Goal: Task Accomplishment & Management: Manage account settings

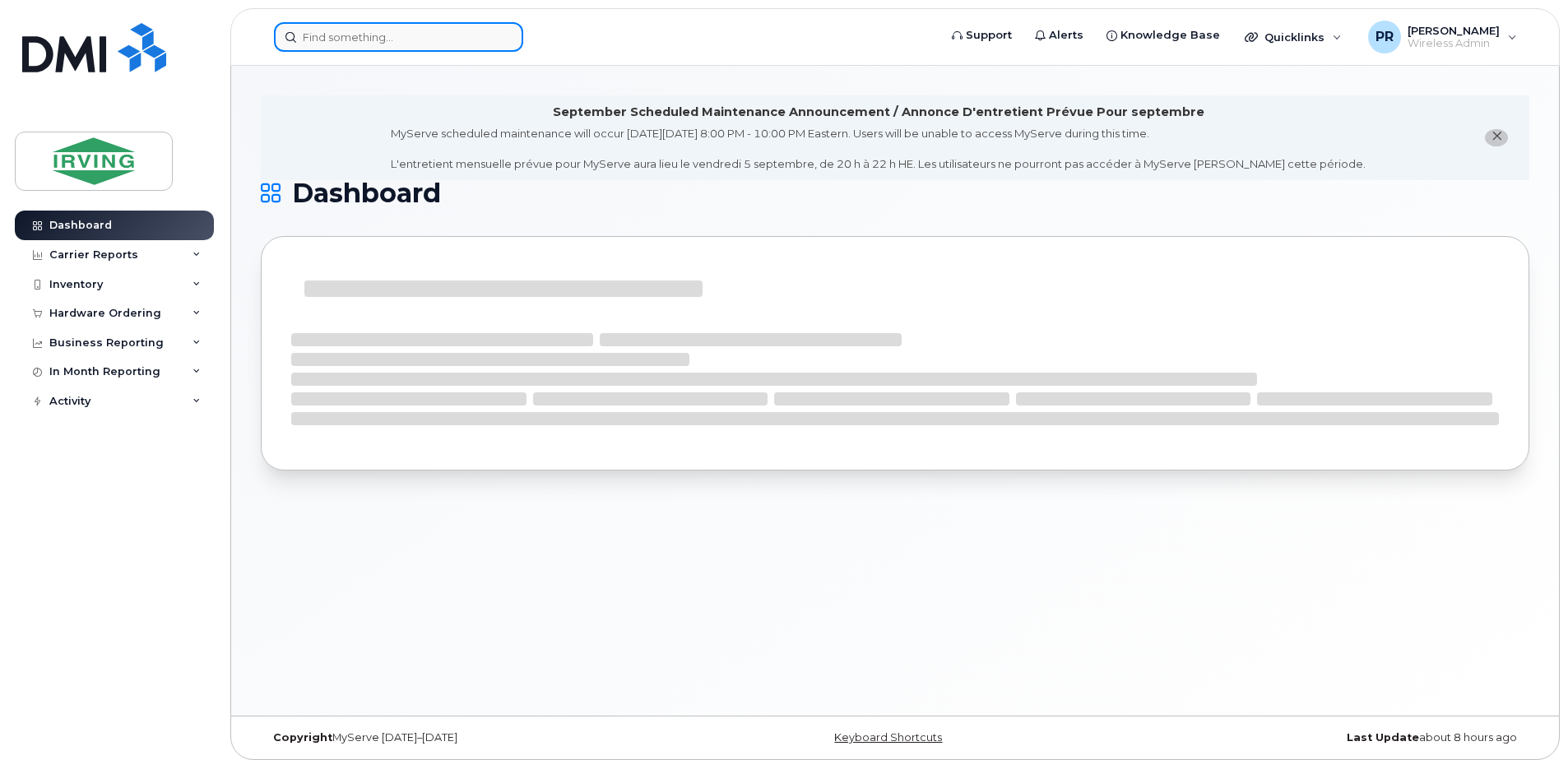
click at [379, 34] on input at bounding box center [398, 36] width 249 height 30
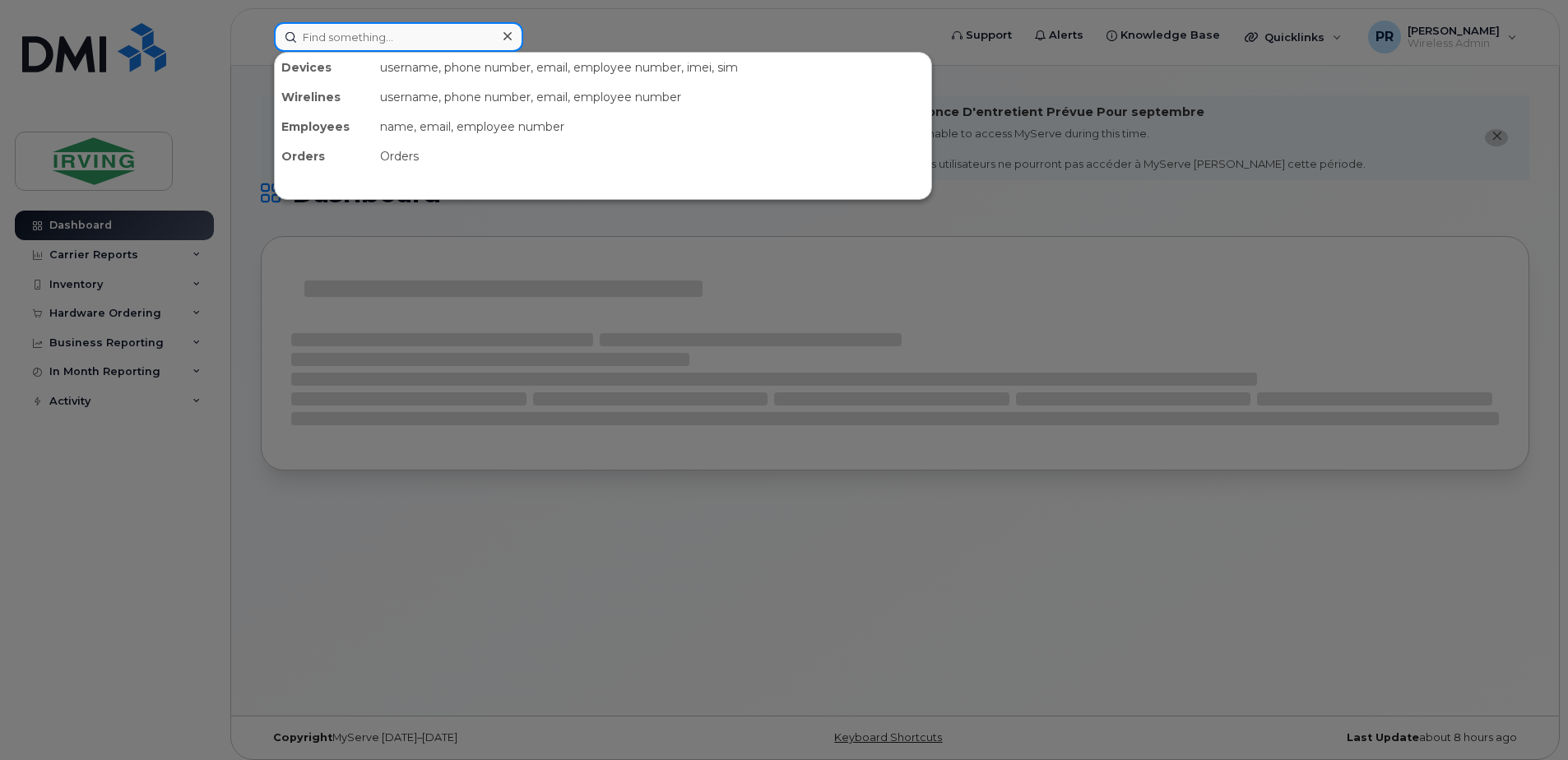
paste input "437-441-9041 has Data Block"
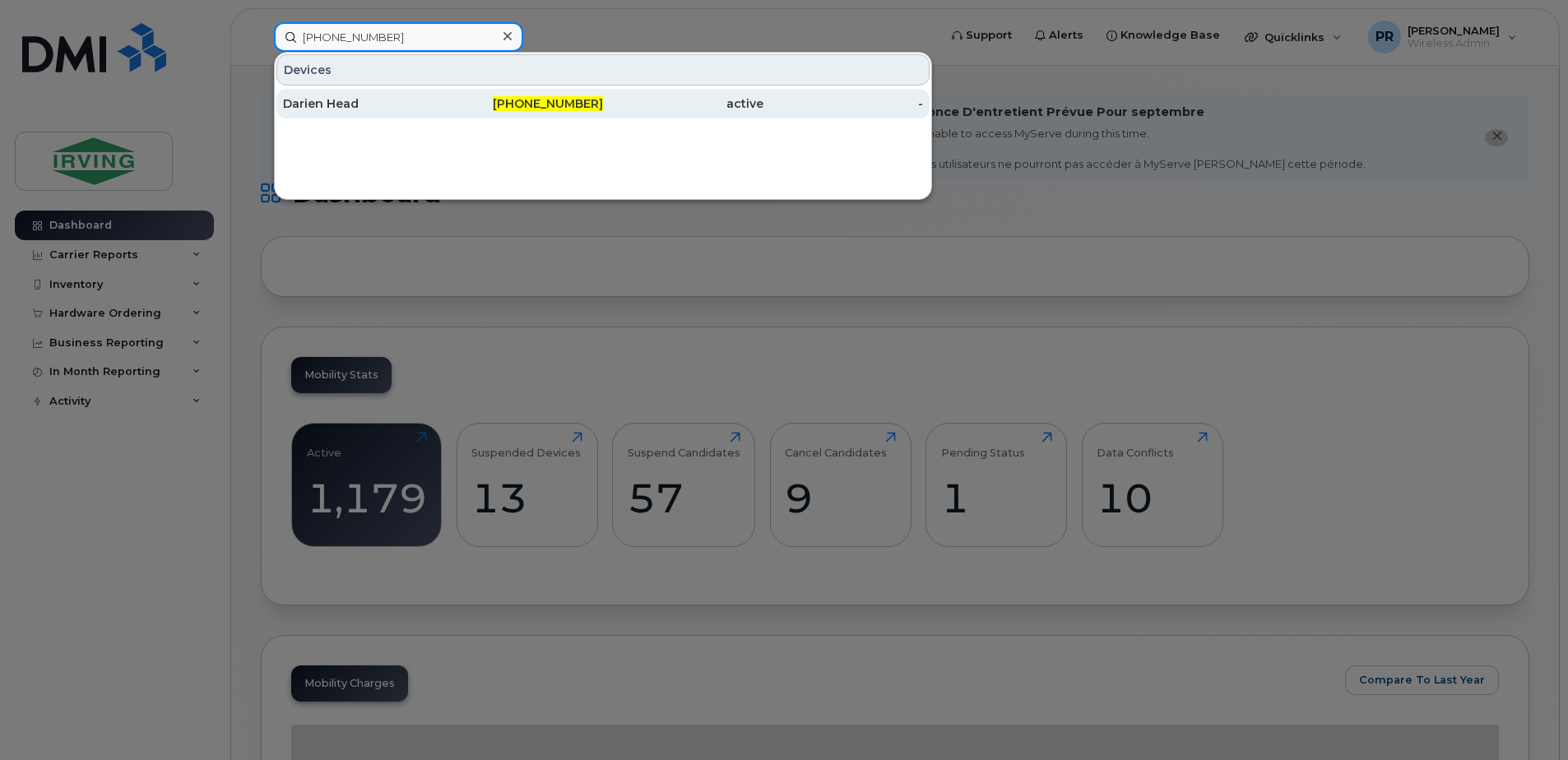
type input "437-441-9041"
click at [342, 110] on div "Darien Head" at bounding box center [364, 103] width 161 height 16
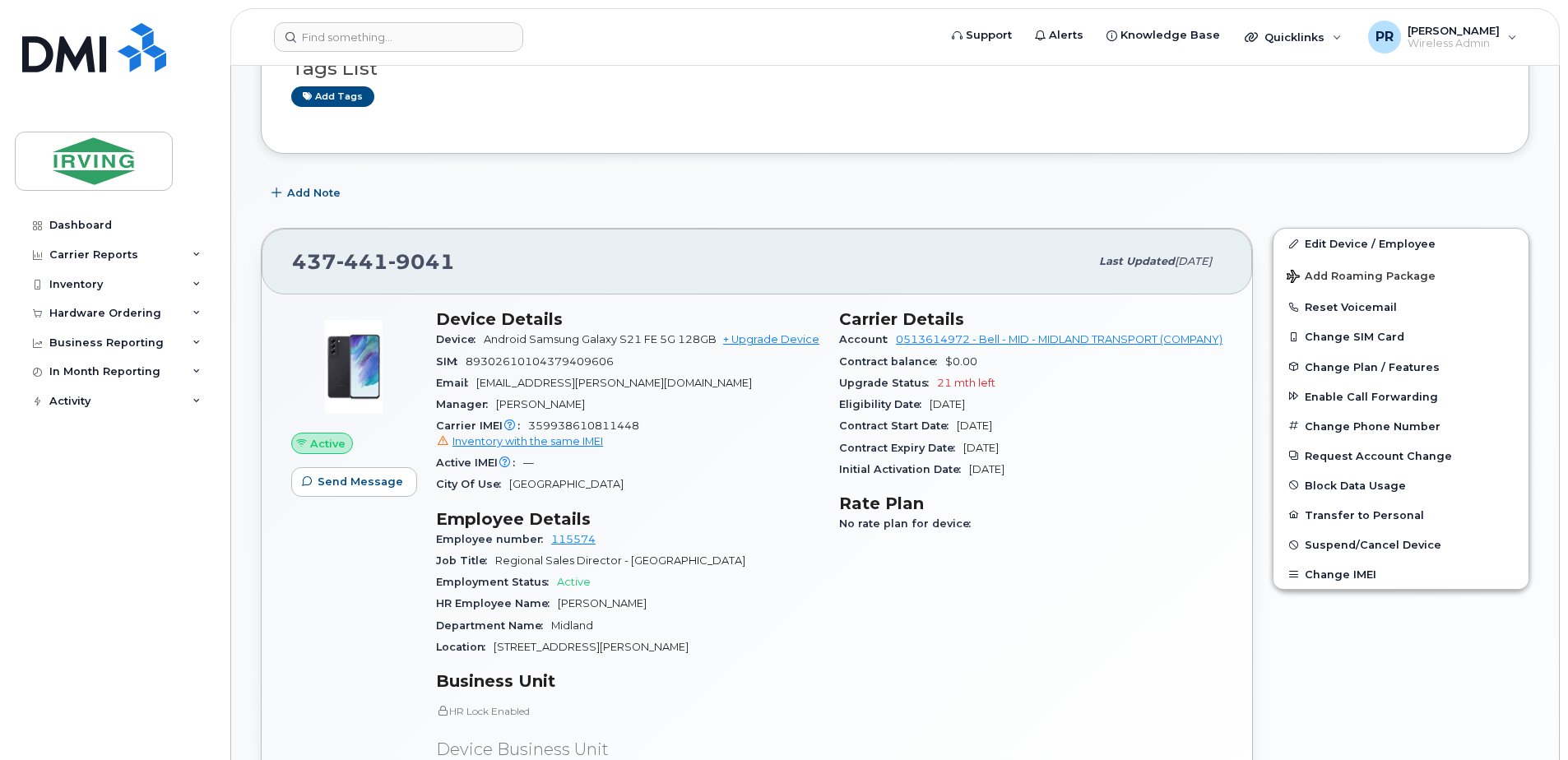
scroll to position [412, 0]
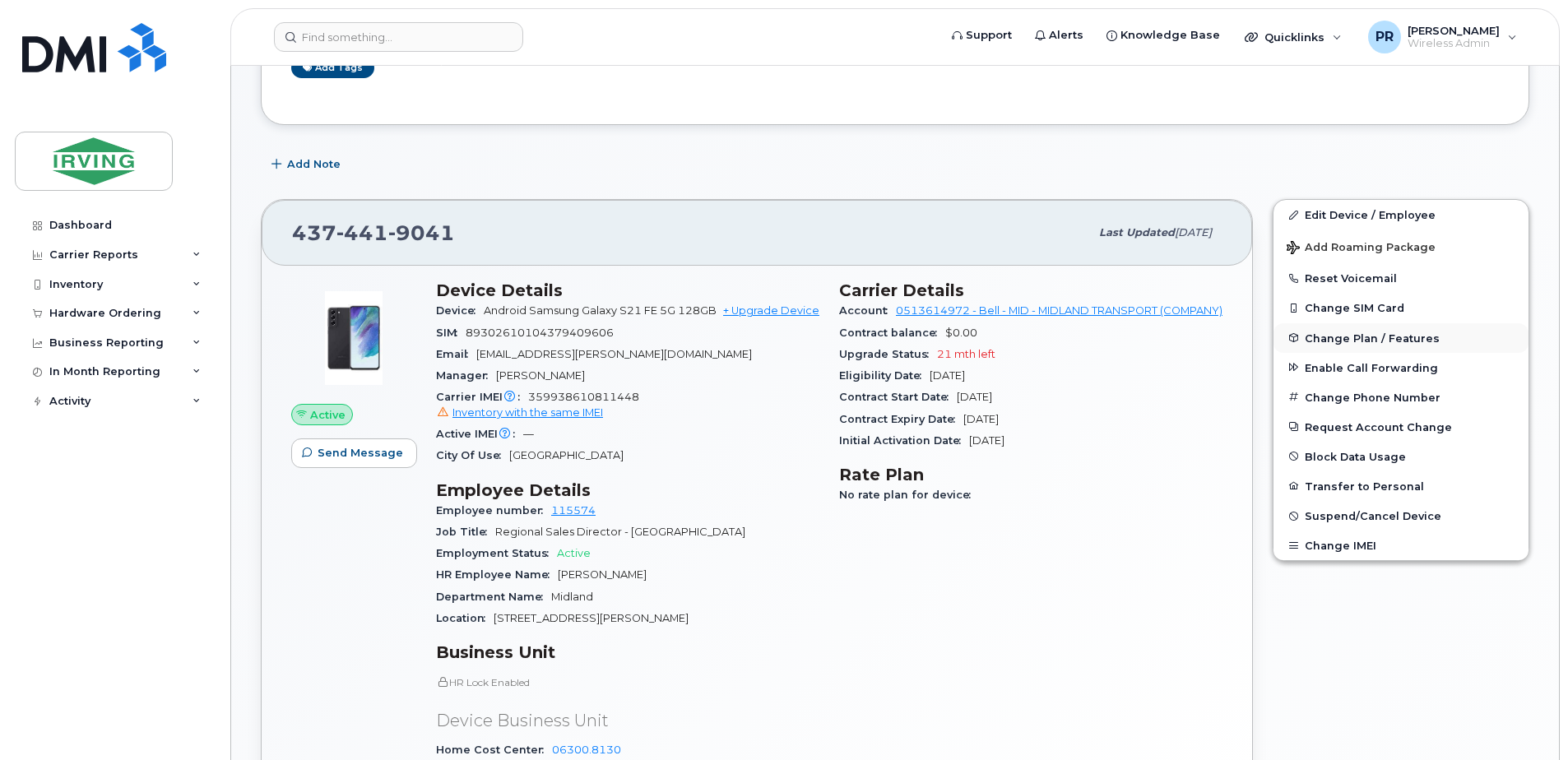
click at [1359, 342] on span "Change Plan / Features" at bounding box center [1372, 337] width 135 height 12
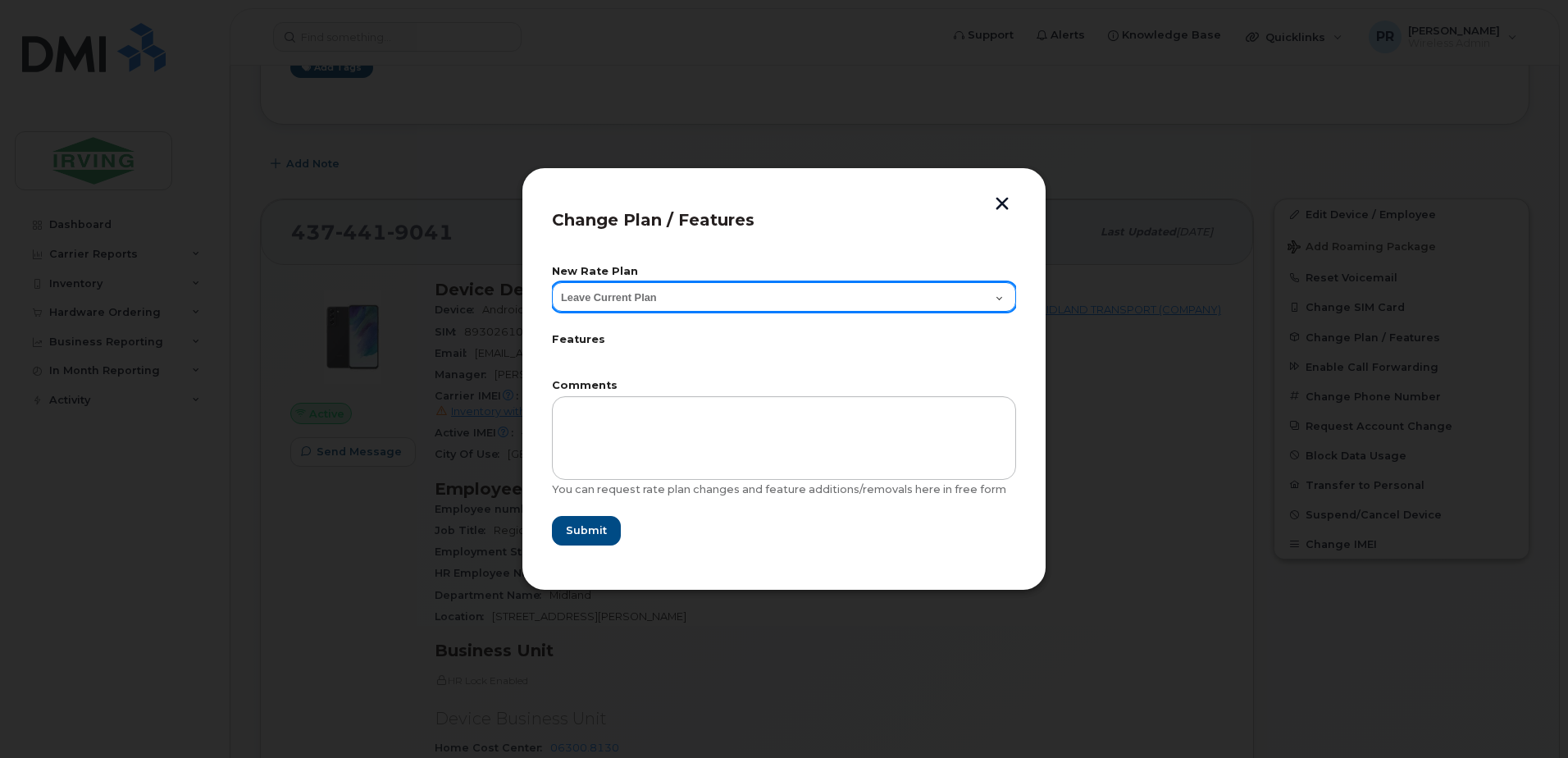
click at [613, 291] on select "Leave Current Plan BYOD Corp SmartShare 50 BYOD Corp Smartshare 25 Corp Smartsh…" at bounding box center [784, 297] width 464 height 30
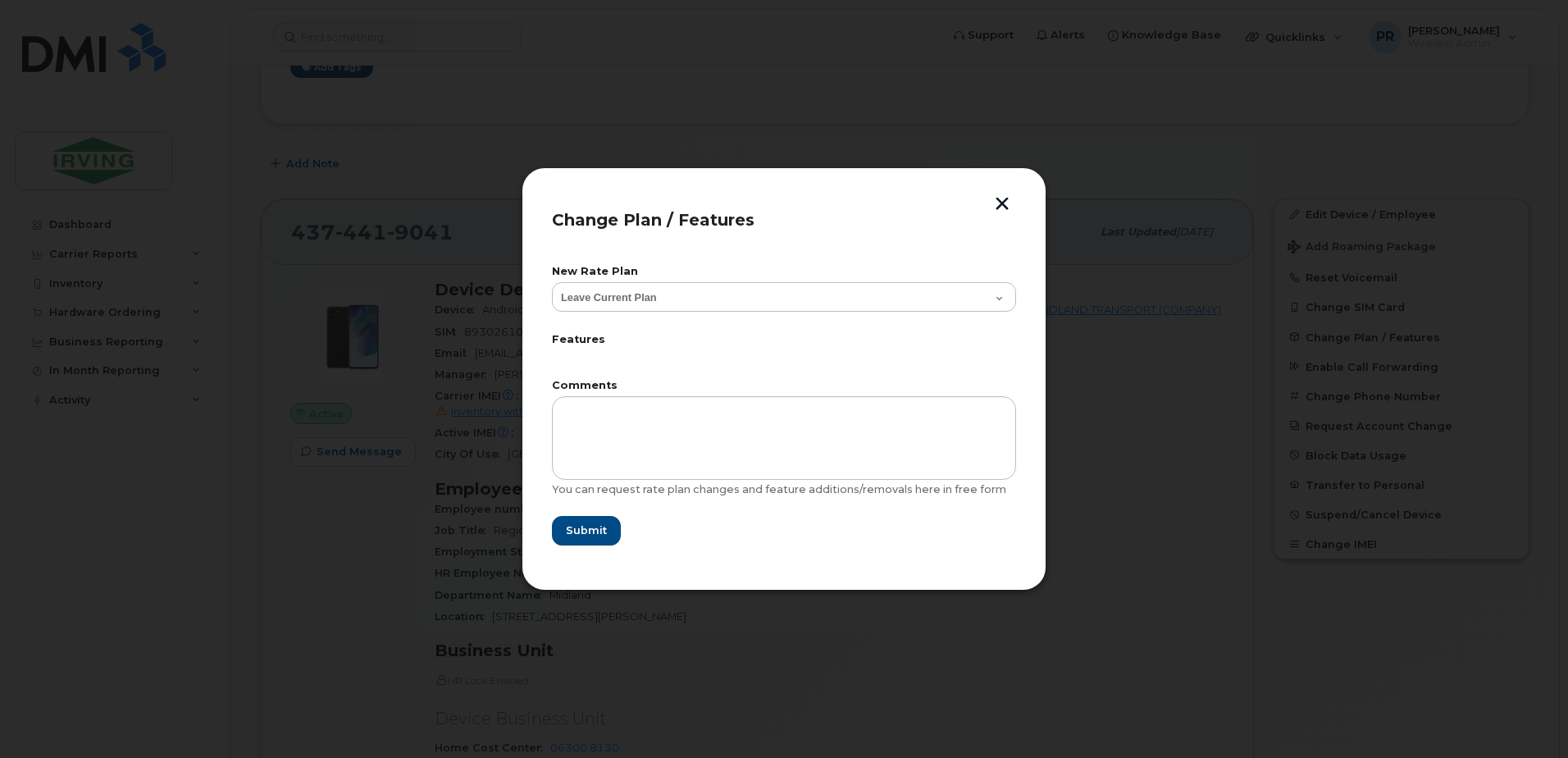
click at [492, 375] on div at bounding box center [784, 379] width 1568 height 758
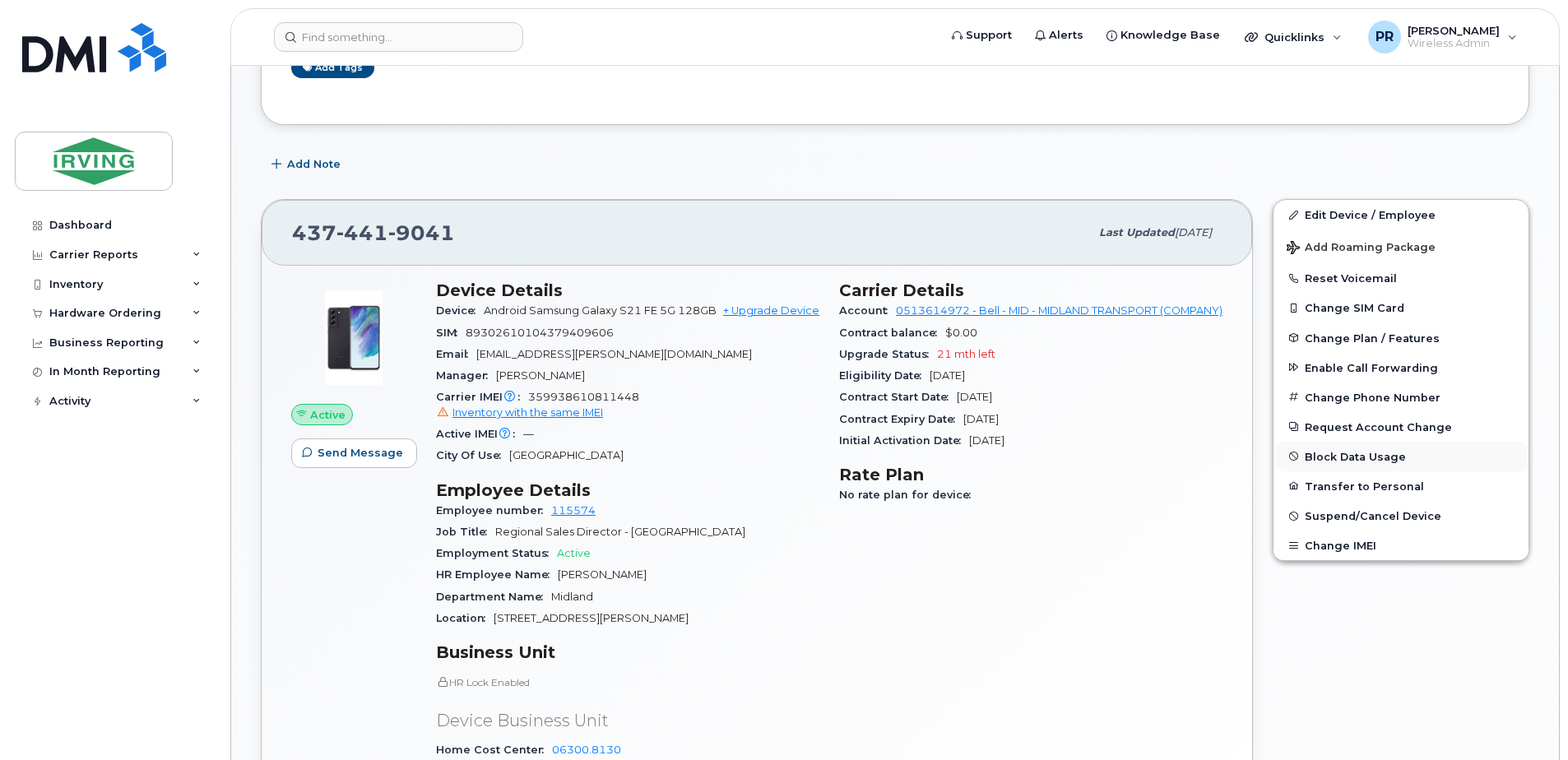
click at [1348, 458] on button "Block Data Usage" at bounding box center [1400, 456] width 255 height 30
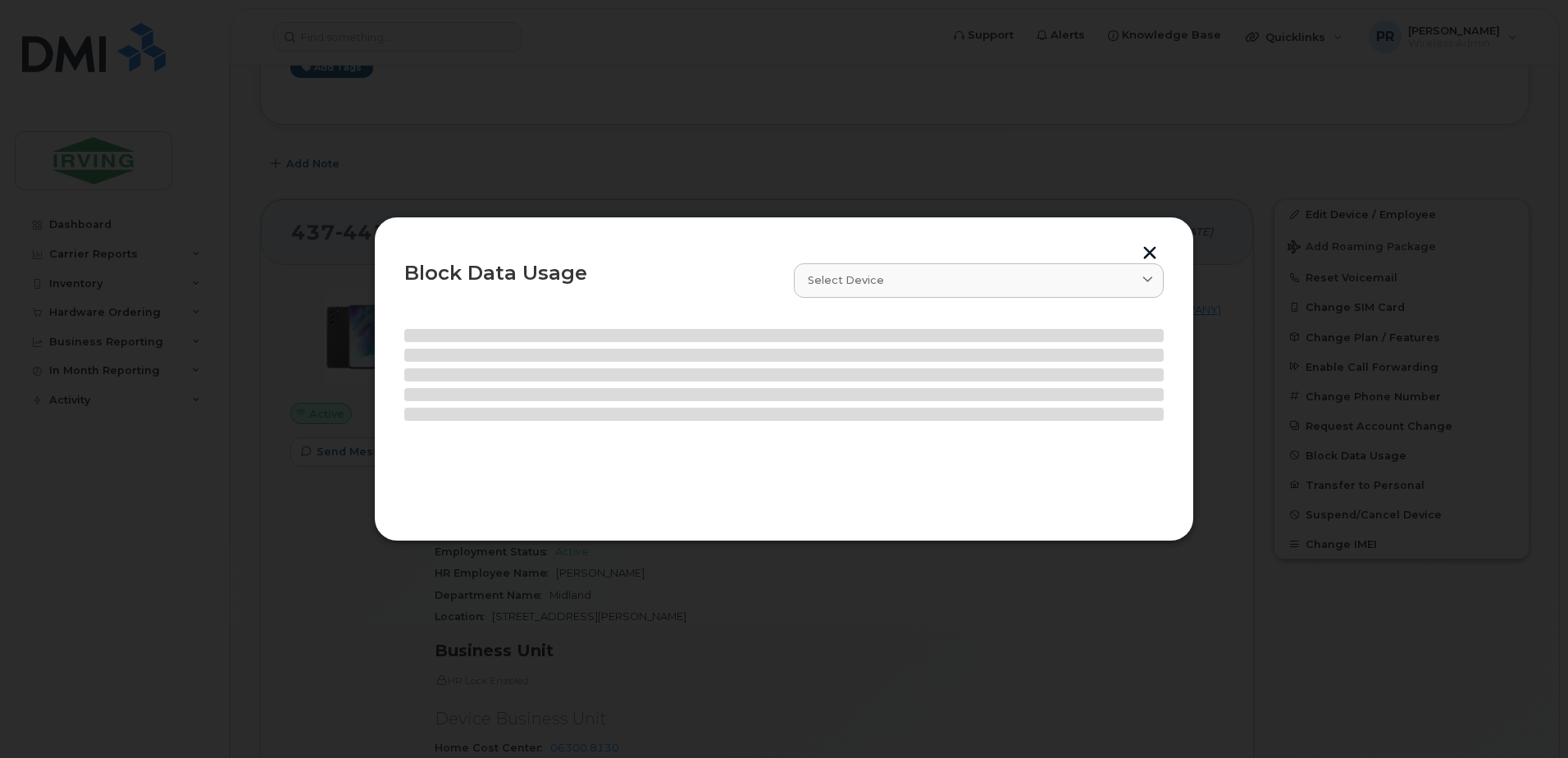
select select
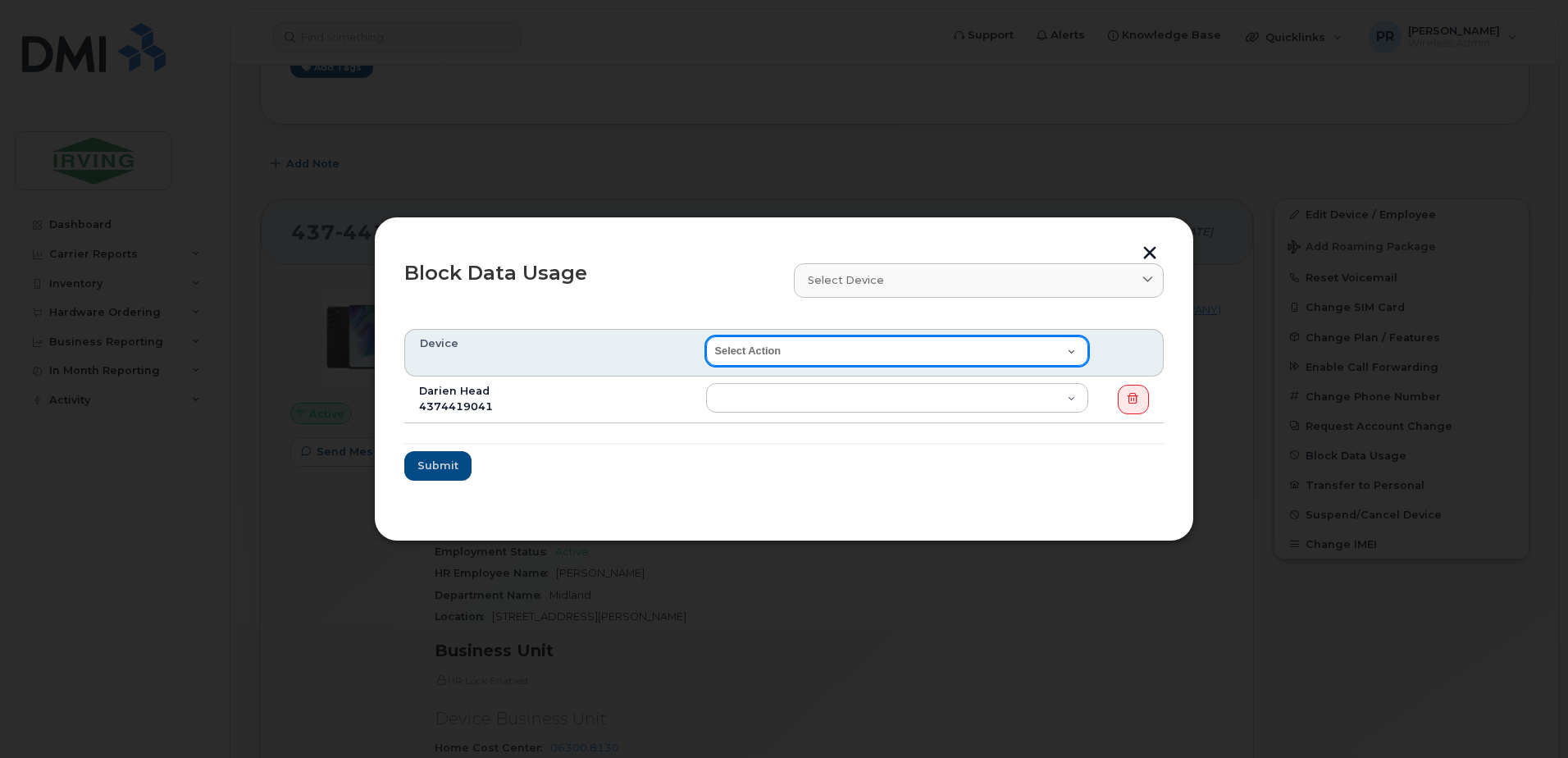
click at [782, 354] on select "Select Action End of Bill Cycle Indefinitely" at bounding box center [897, 350] width 382 height 30
click at [782, 353] on select "Select Action End of Bill Cycle Indefinitely" at bounding box center [897, 350] width 382 height 30
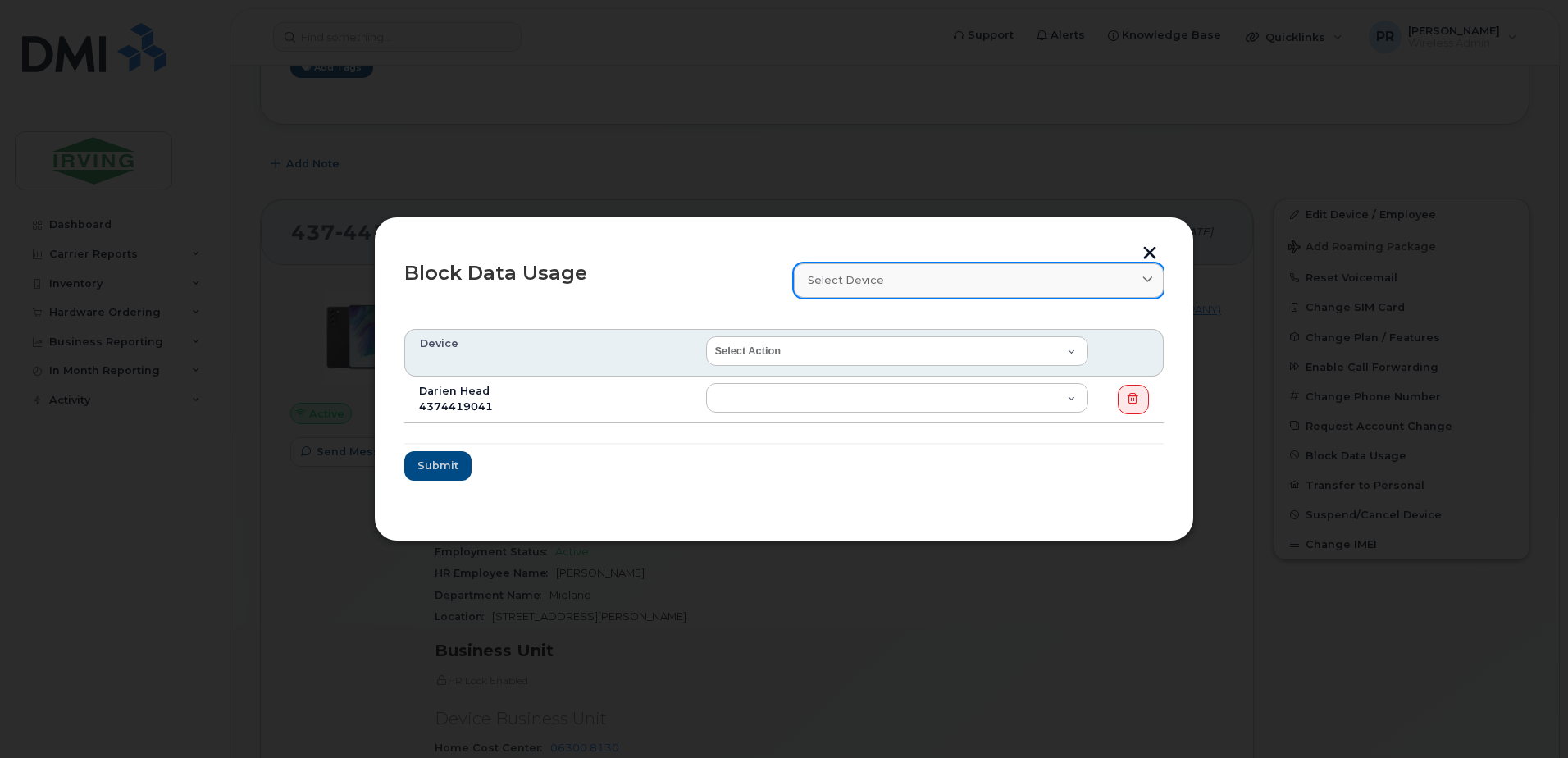
click at [860, 280] on span "Select device" at bounding box center [846, 280] width 76 height 15
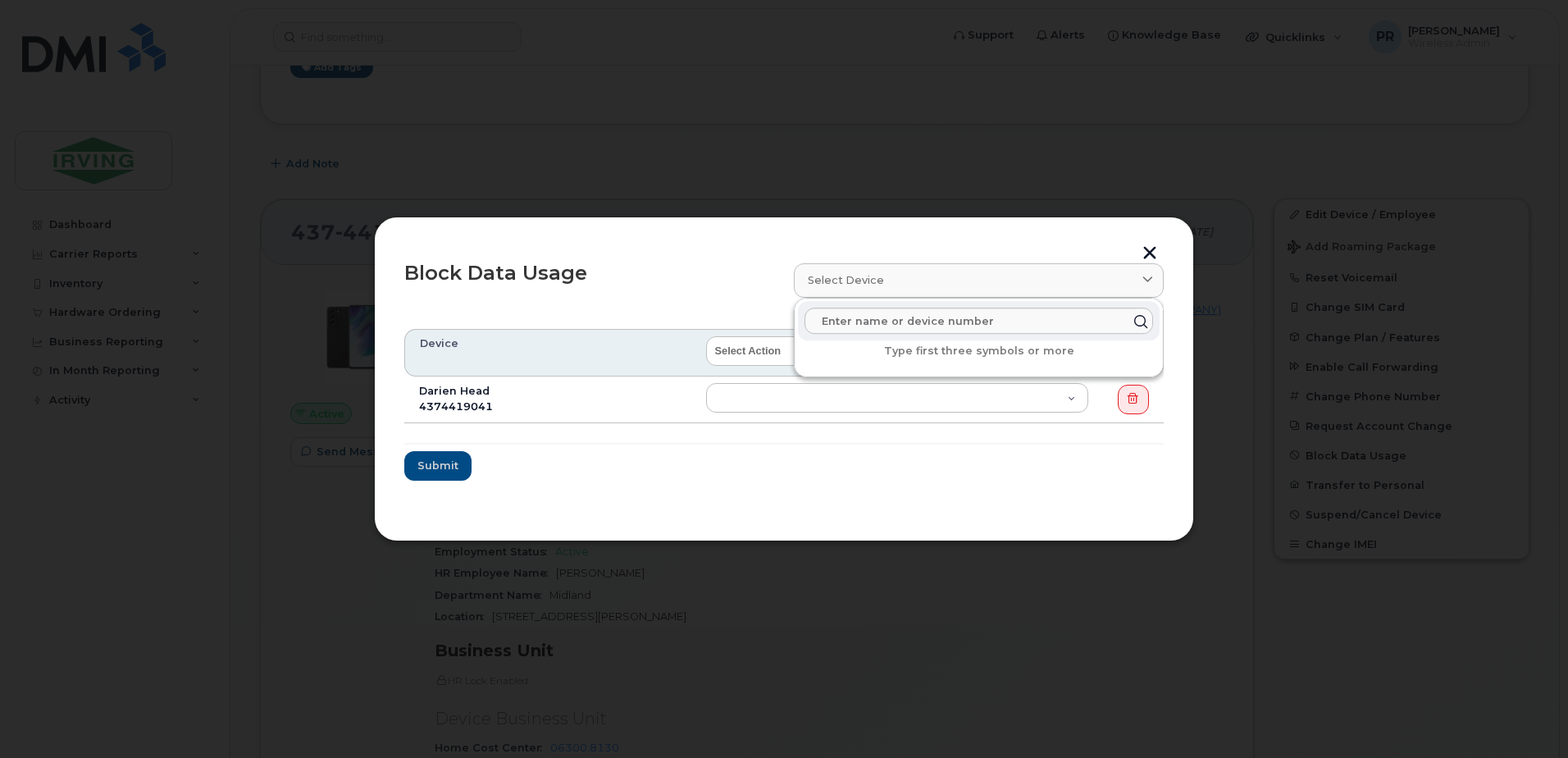
click at [725, 301] on div "Block Data Usage" at bounding box center [589, 281] width 389 height 53
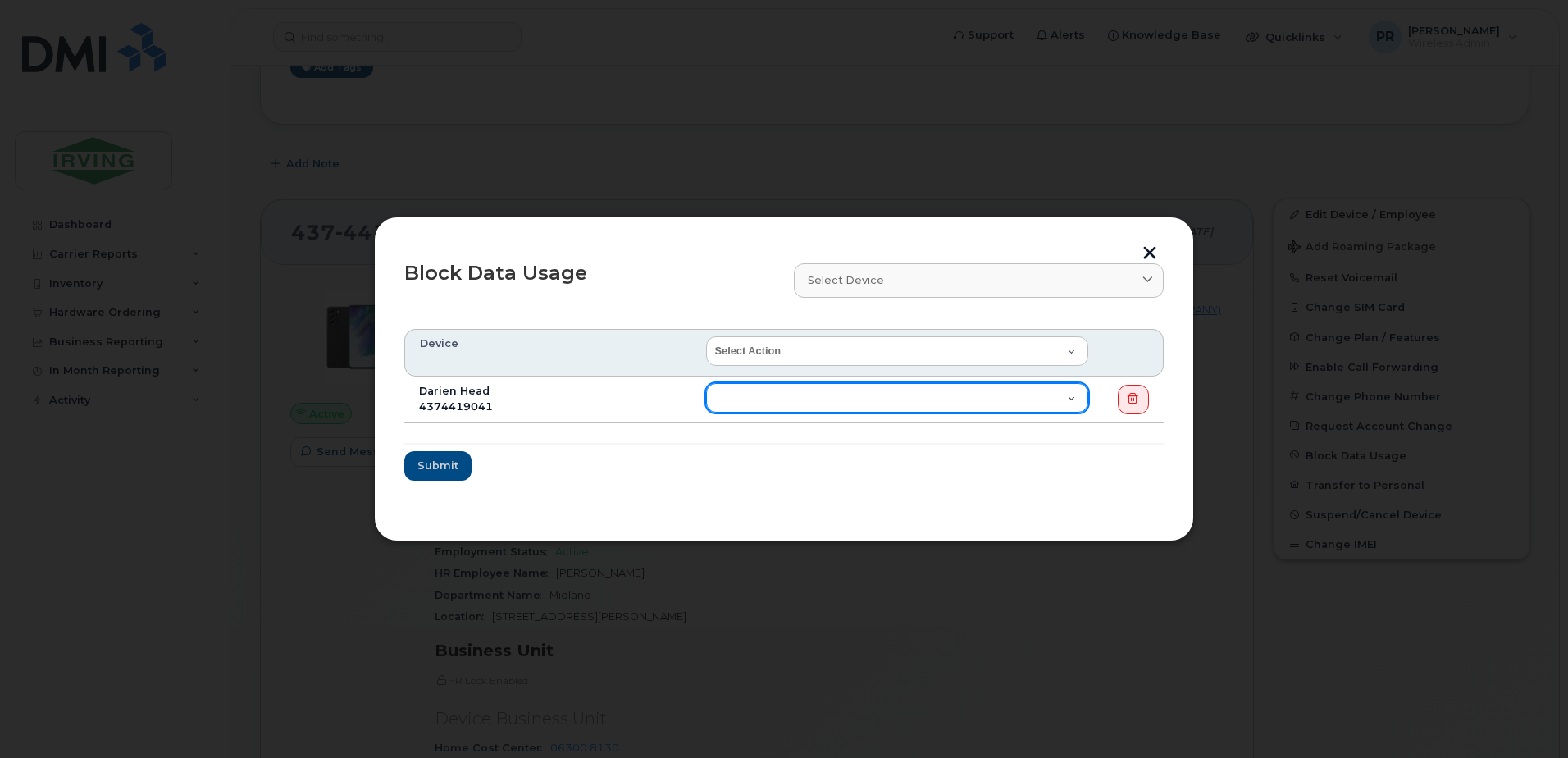
click at [775, 396] on select "End of Bill Cycle Indefinitely" at bounding box center [897, 397] width 382 height 30
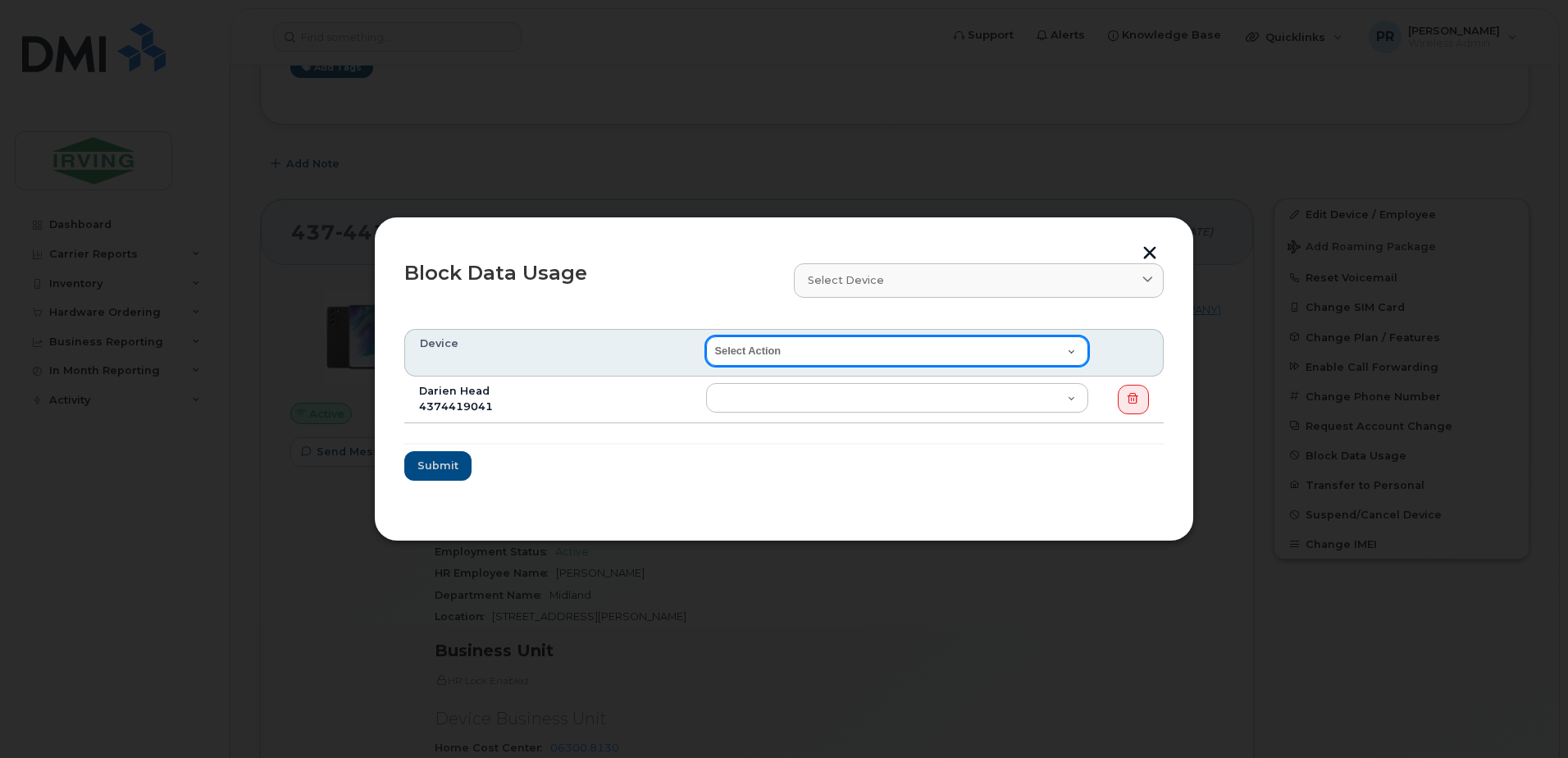
click at [772, 353] on select "Select Action End of Bill Cycle Indefinitely" at bounding box center [897, 350] width 382 height 30
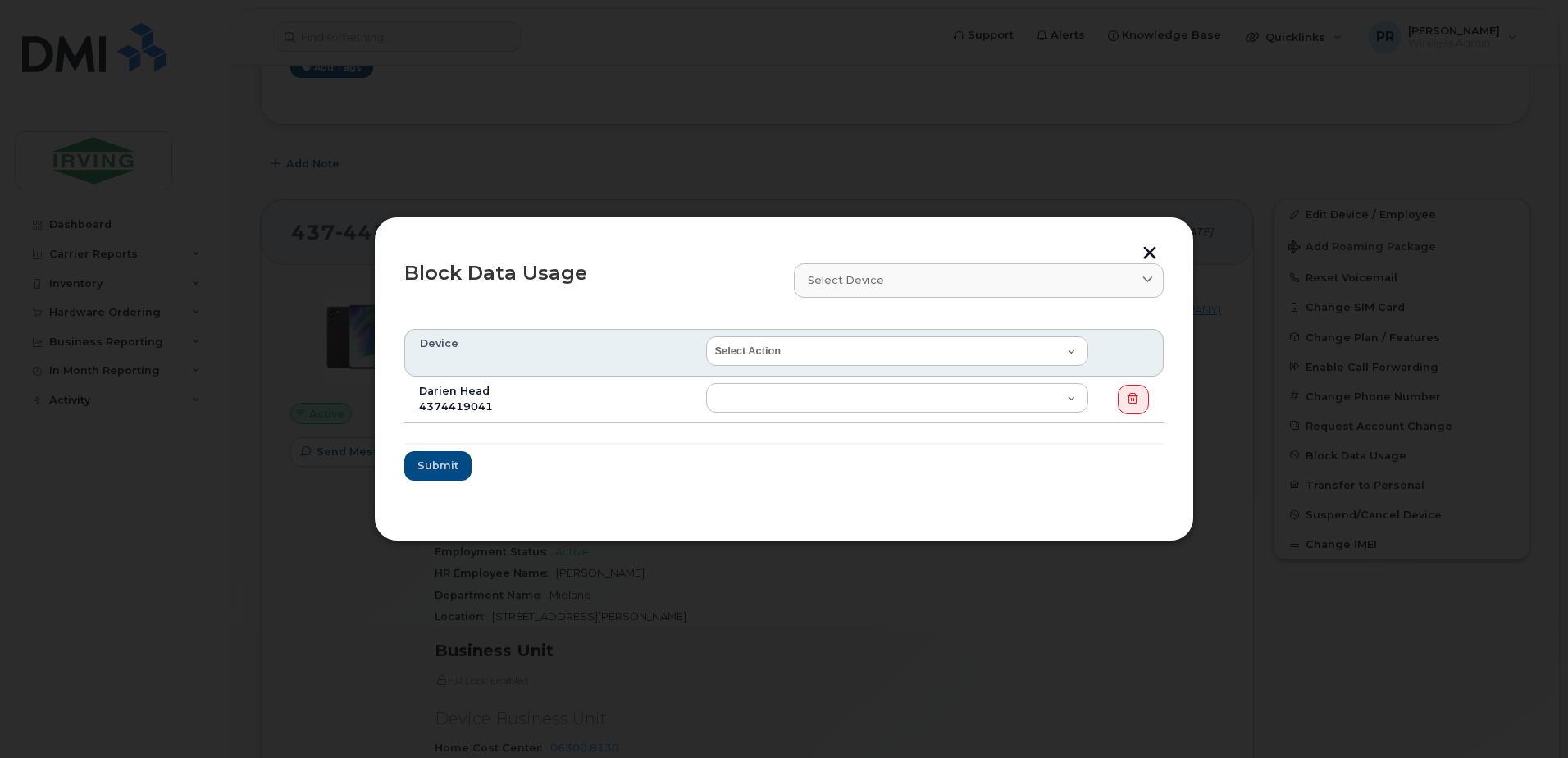
click at [915, 236] on div "Block Data Usage Select device Type first three symbols or more Device Select A…" at bounding box center [784, 378] width 820 height 324
click at [1143, 251] on button "button" at bounding box center [1150, 255] width 25 height 17
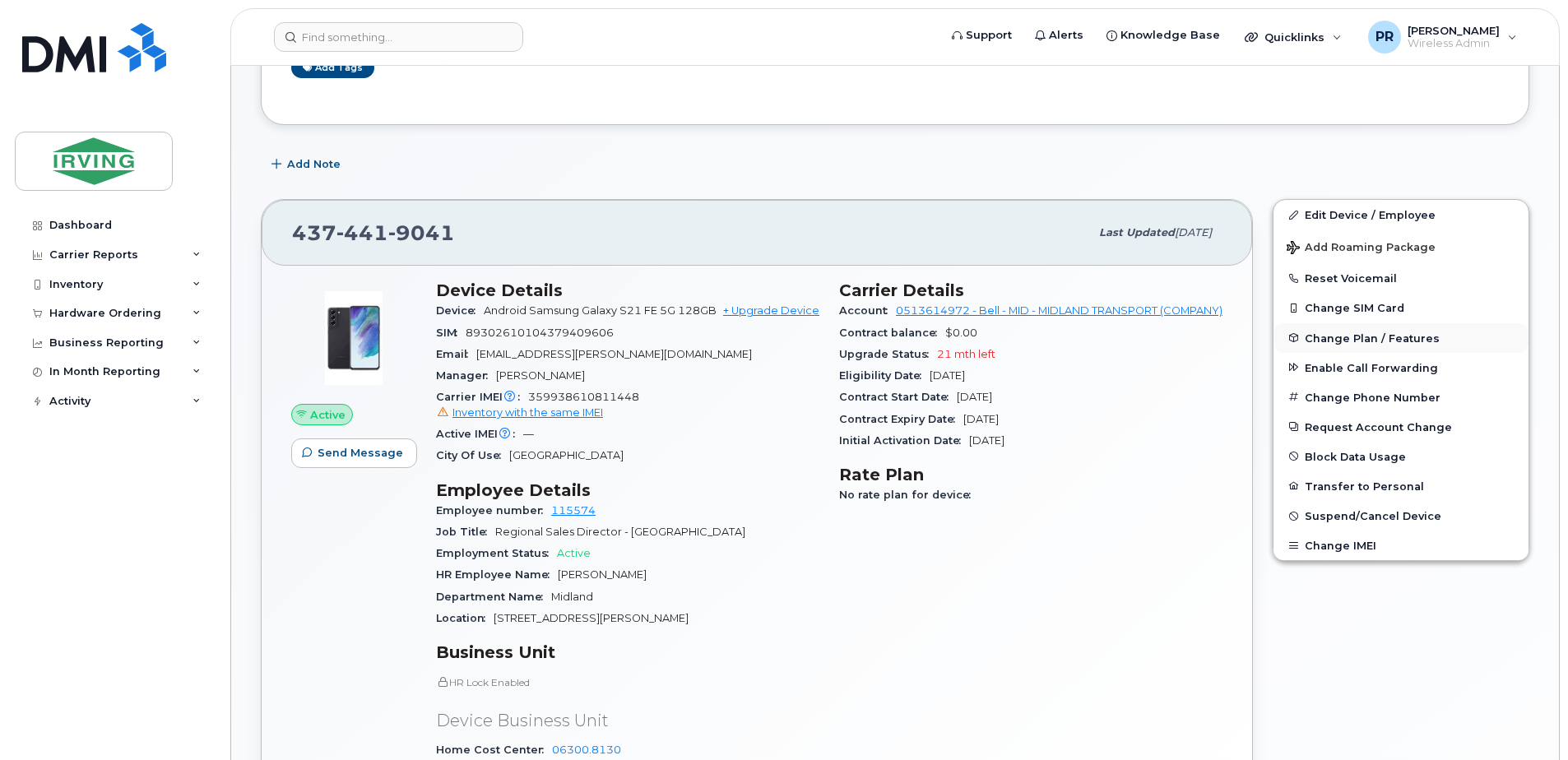
click at [1335, 335] on span "Change Plan / Features" at bounding box center [1372, 337] width 135 height 12
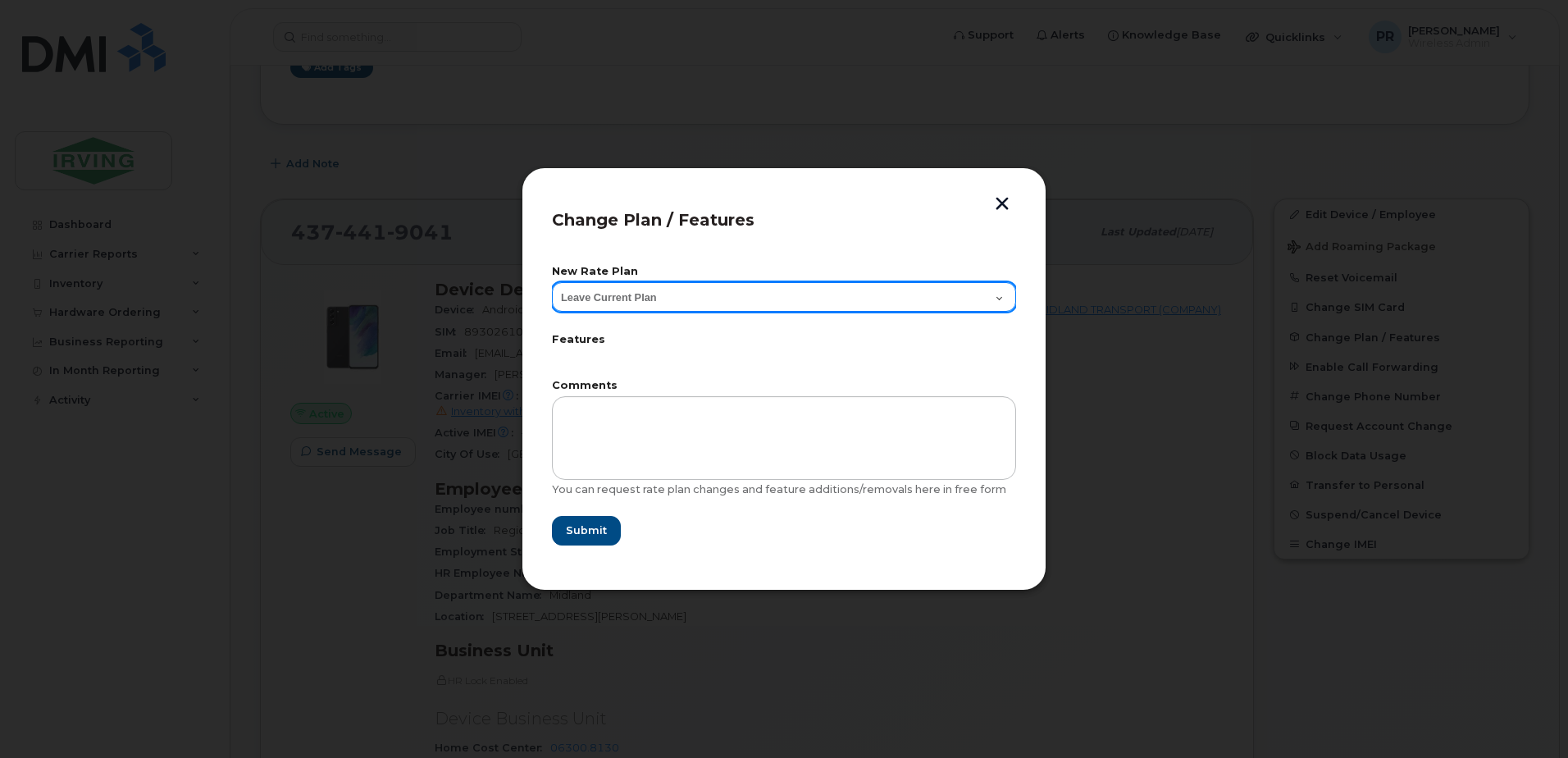
click at [672, 301] on select "Leave Current Plan BYOD Corp SmartShare 50 BYOD Corp Smartshare 25 Corp Smartsh…" at bounding box center [784, 297] width 464 height 30
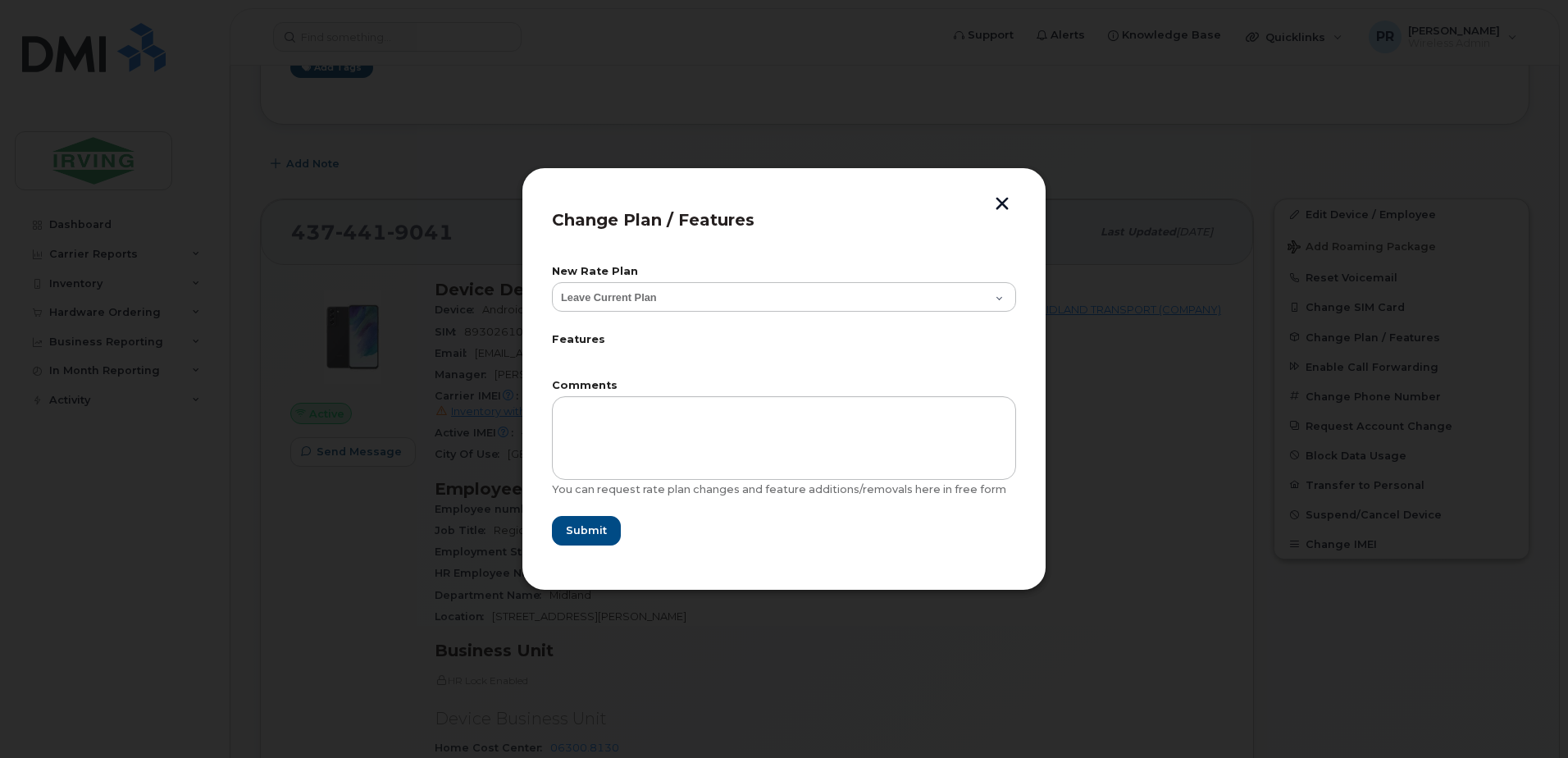
click at [998, 201] on button "button" at bounding box center [1002, 205] width 25 height 17
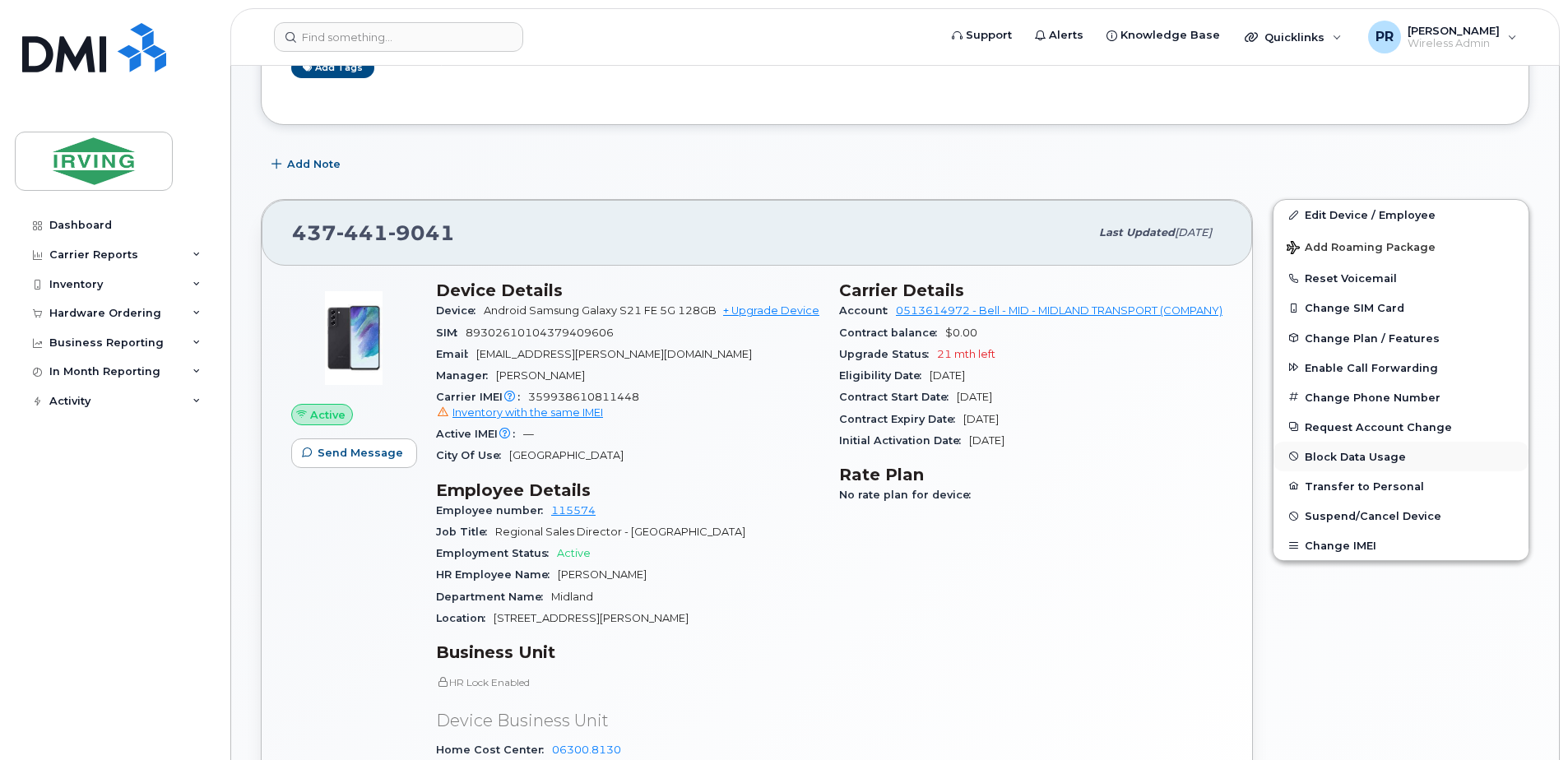
click at [1368, 460] on button "Block Data Usage" at bounding box center [1400, 456] width 255 height 30
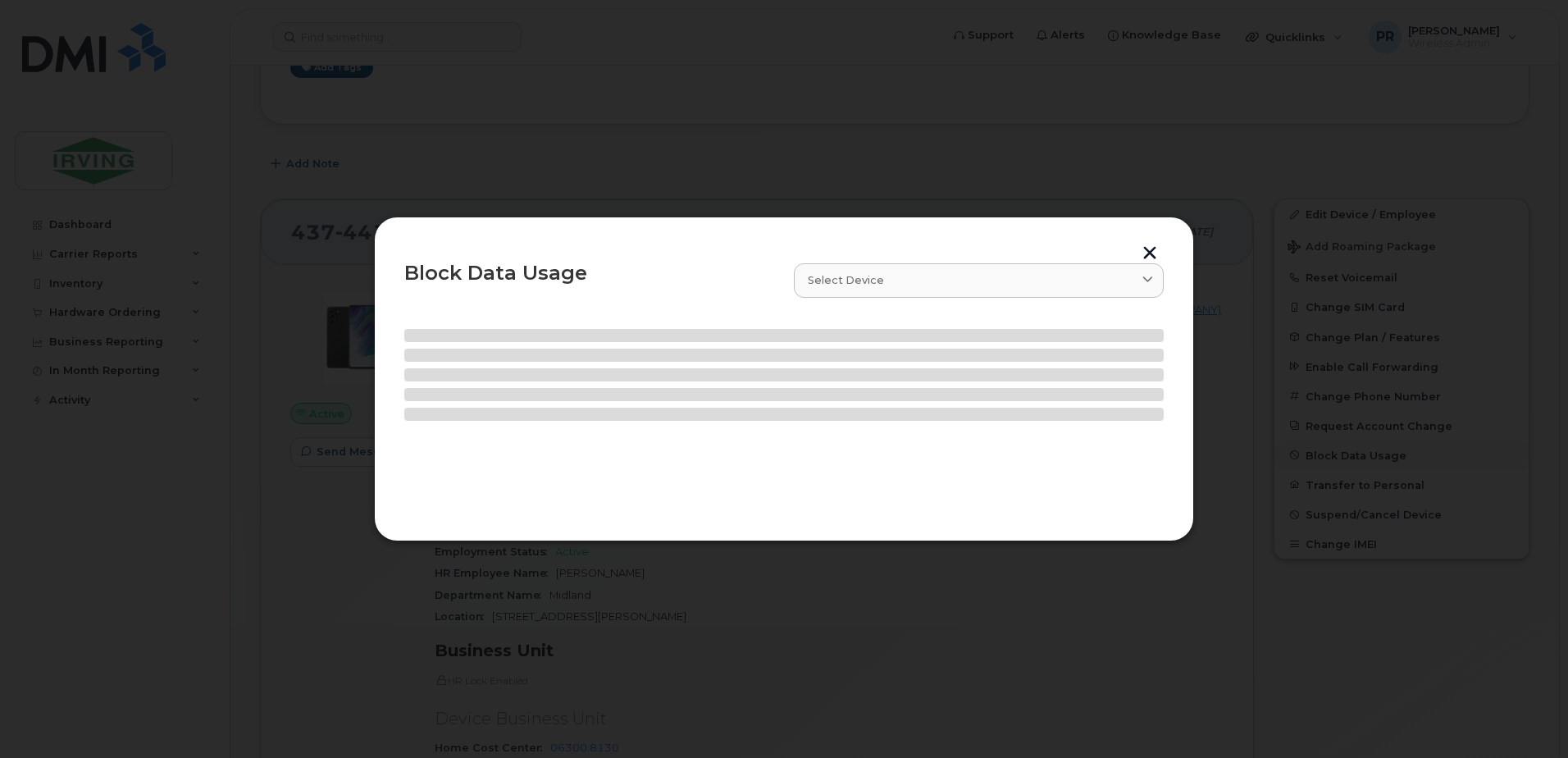
select select
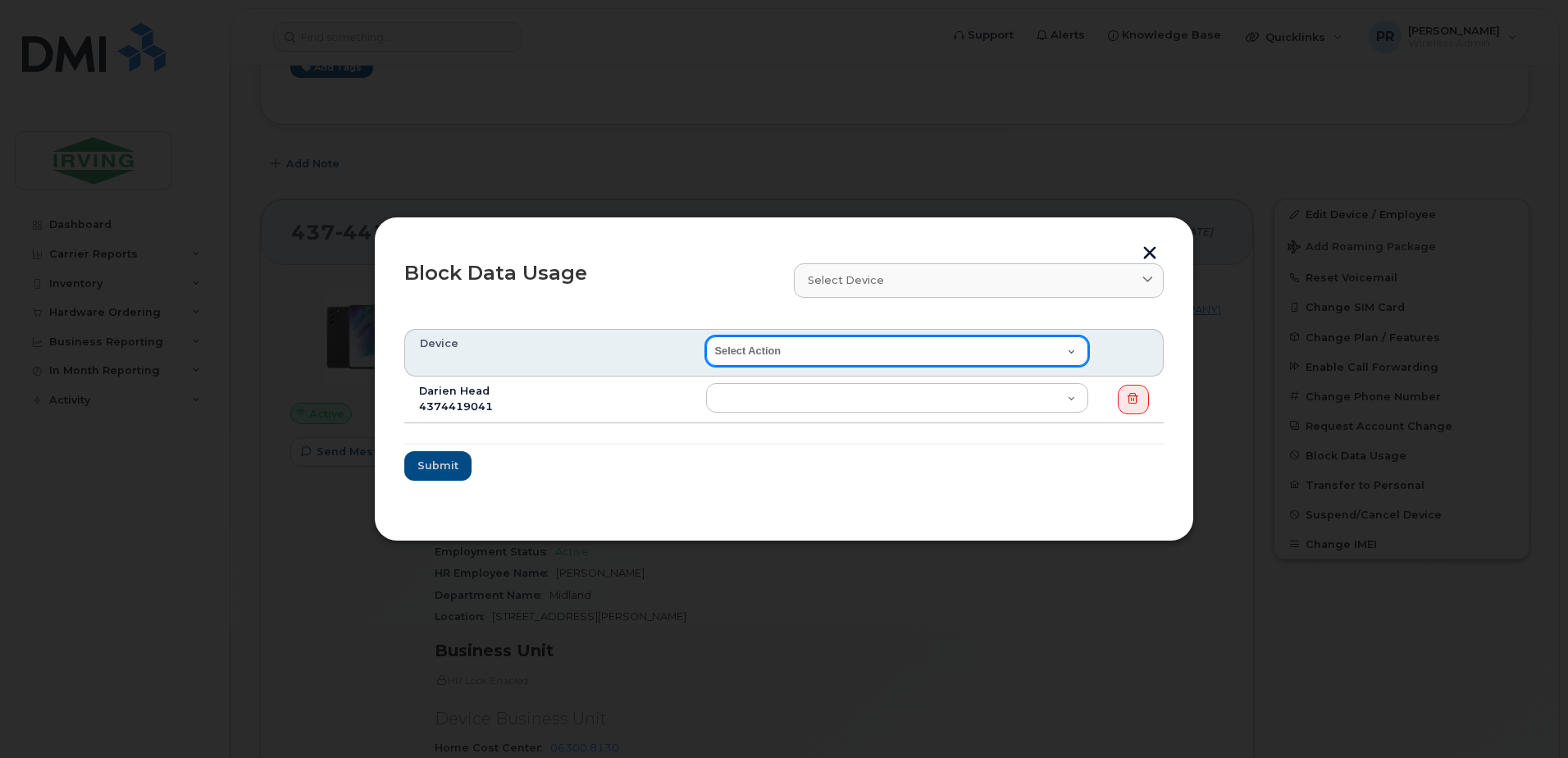
click at [819, 347] on select "Select Action End of Bill Cycle Indefinitely" at bounding box center [897, 350] width 382 height 30
click at [796, 345] on select "Select Action End of Bill Cycle Indefinitely" at bounding box center [897, 350] width 382 height 30
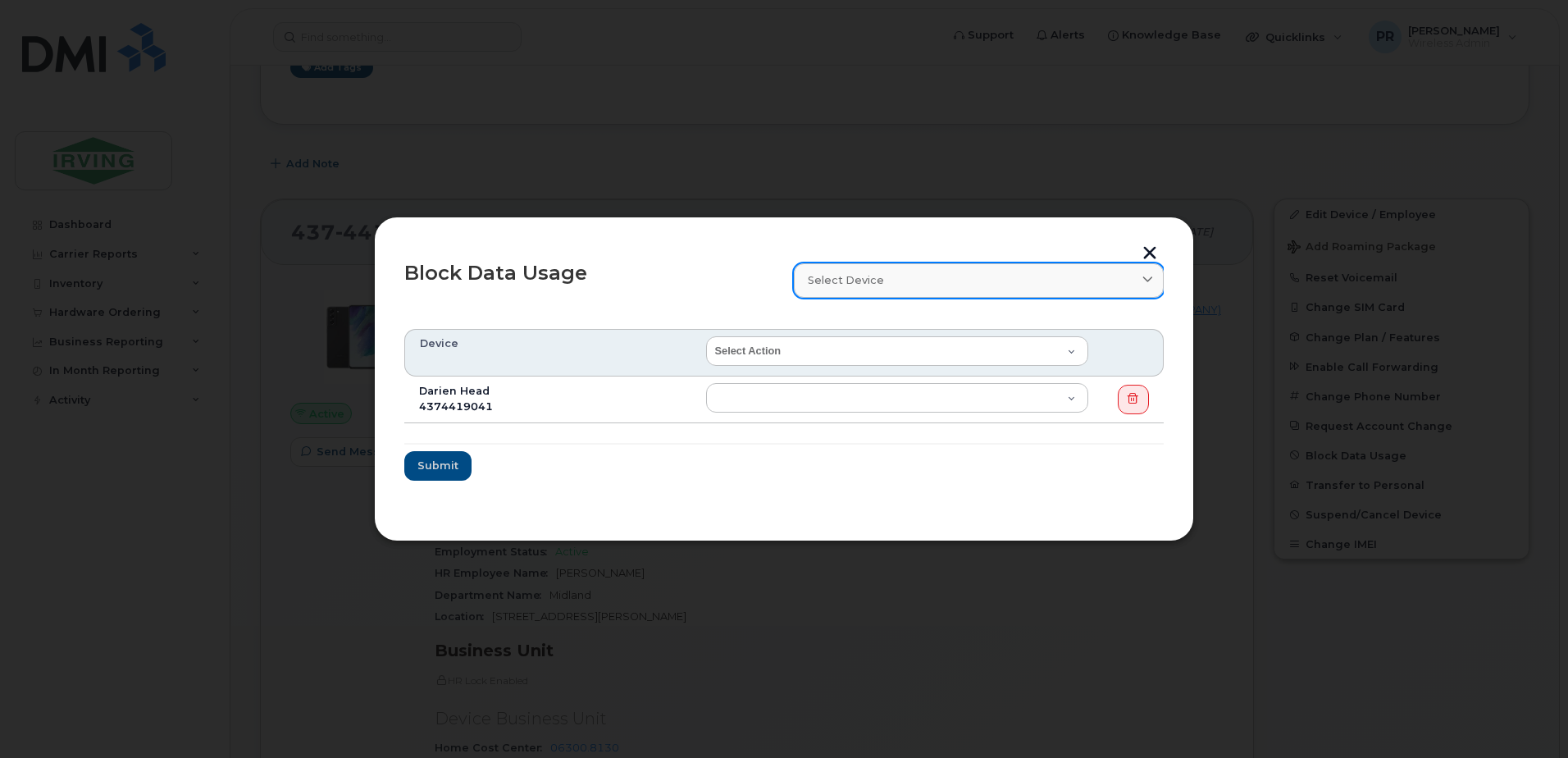
click at [845, 279] on span "Select device" at bounding box center [846, 280] width 76 height 15
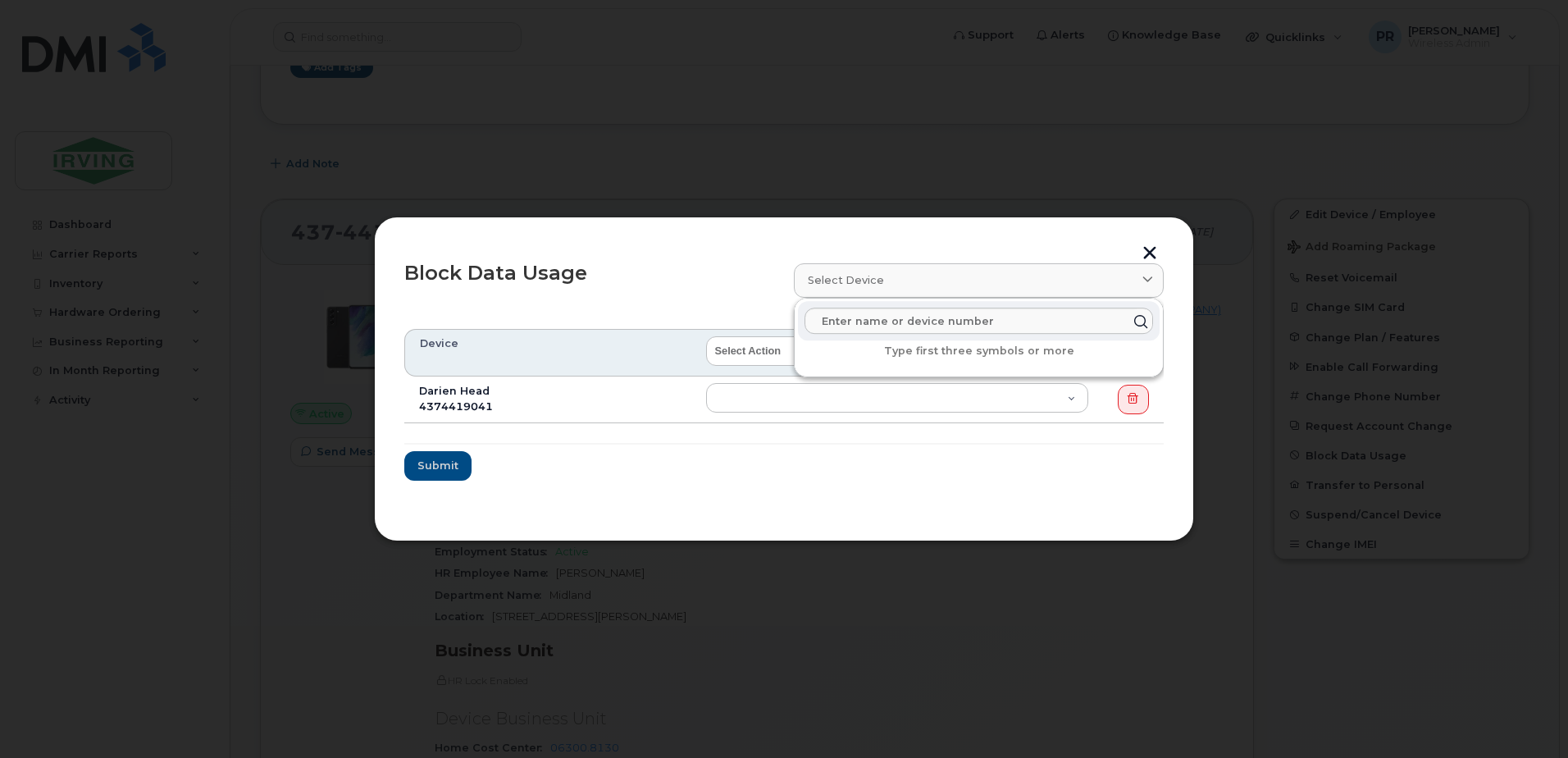
click at [687, 284] on div "Block Data Usage" at bounding box center [589, 281] width 389 height 53
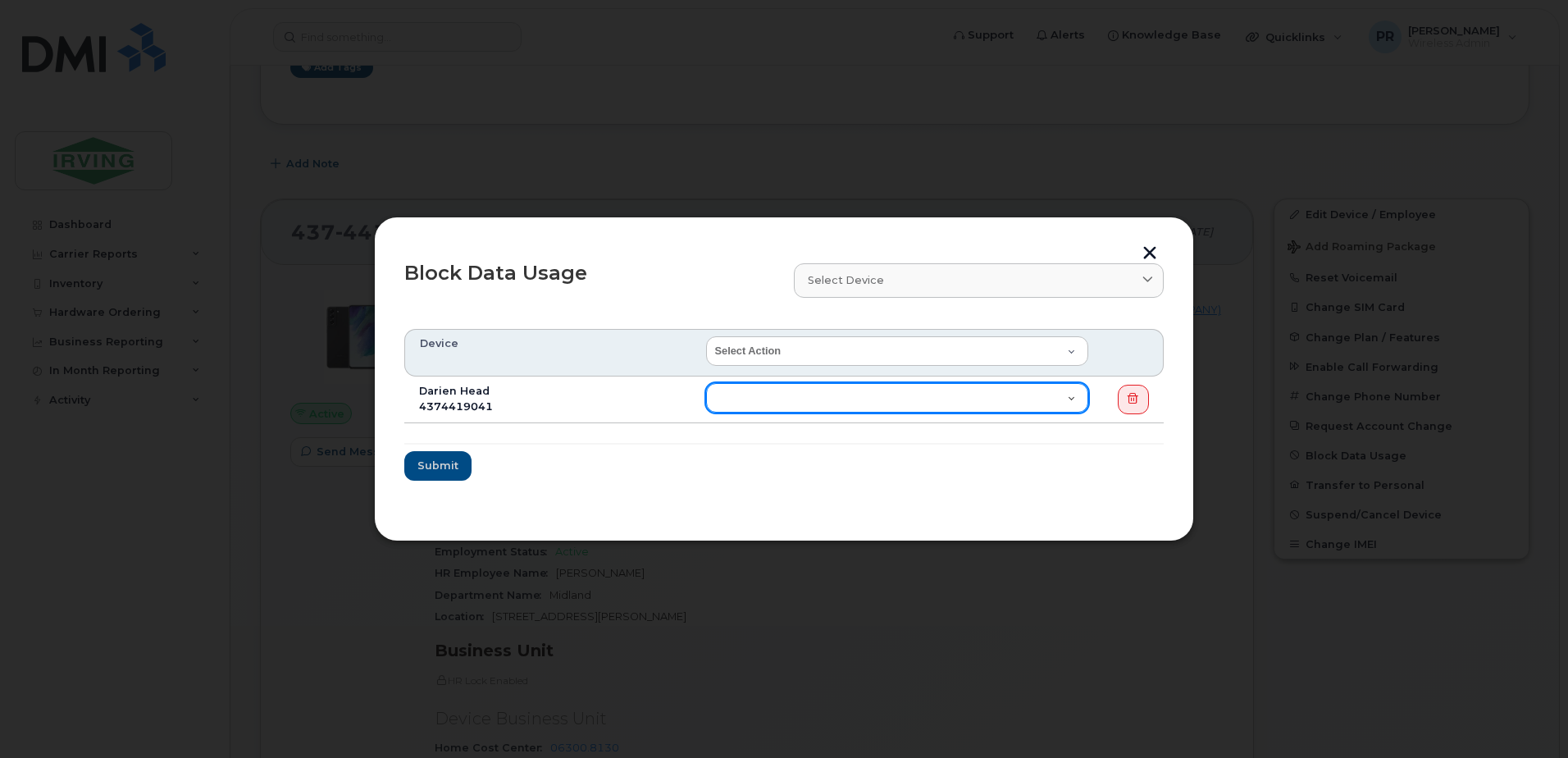
click at [790, 389] on select "End of Bill Cycle Indefinitely" at bounding box center [897, 397] width 382 height 30
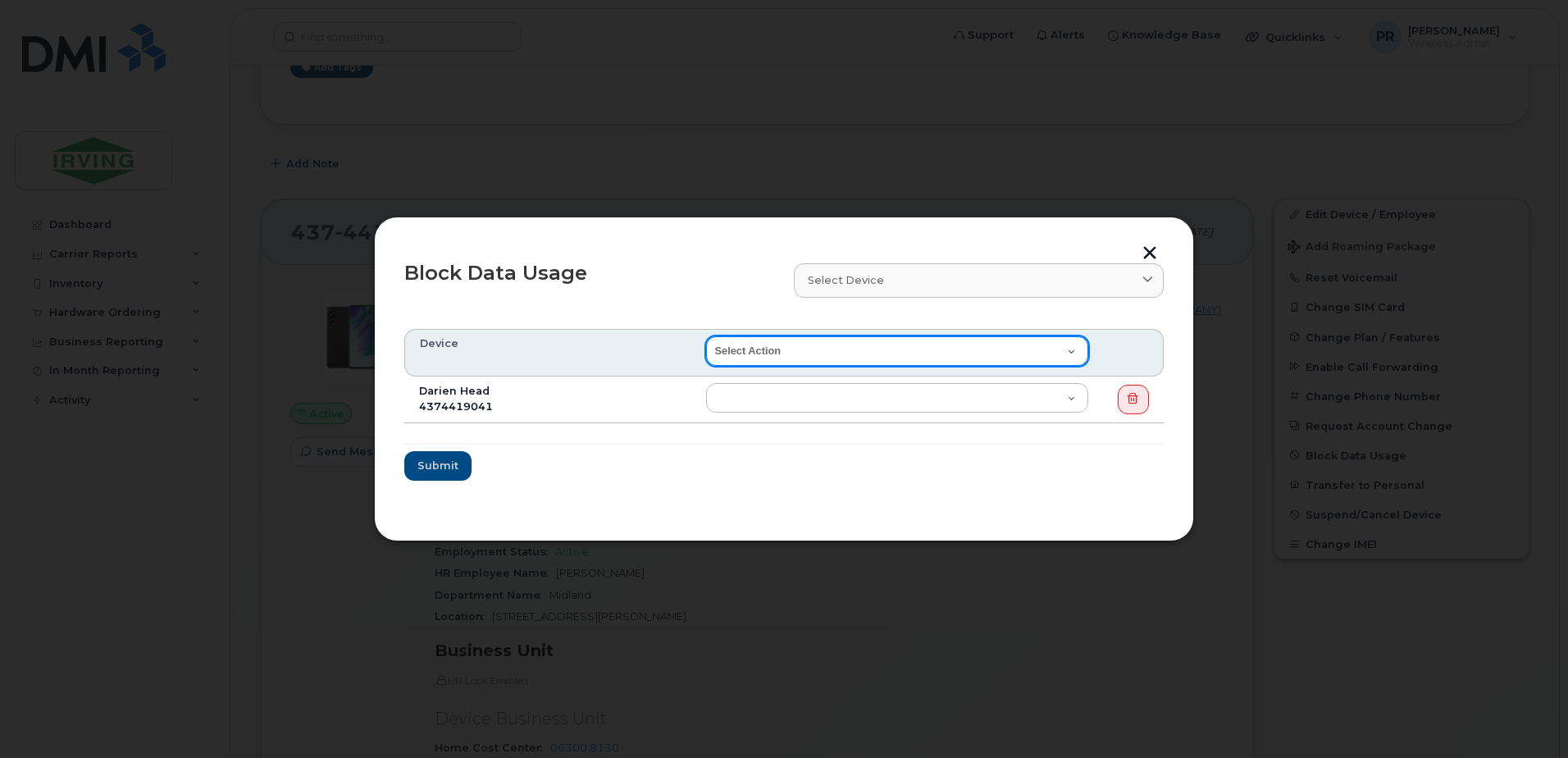
click at [786, 347] on select "Select Action End of Bill Cycle Indefinitely" at bounding box center [897, 350] width 382 height 30
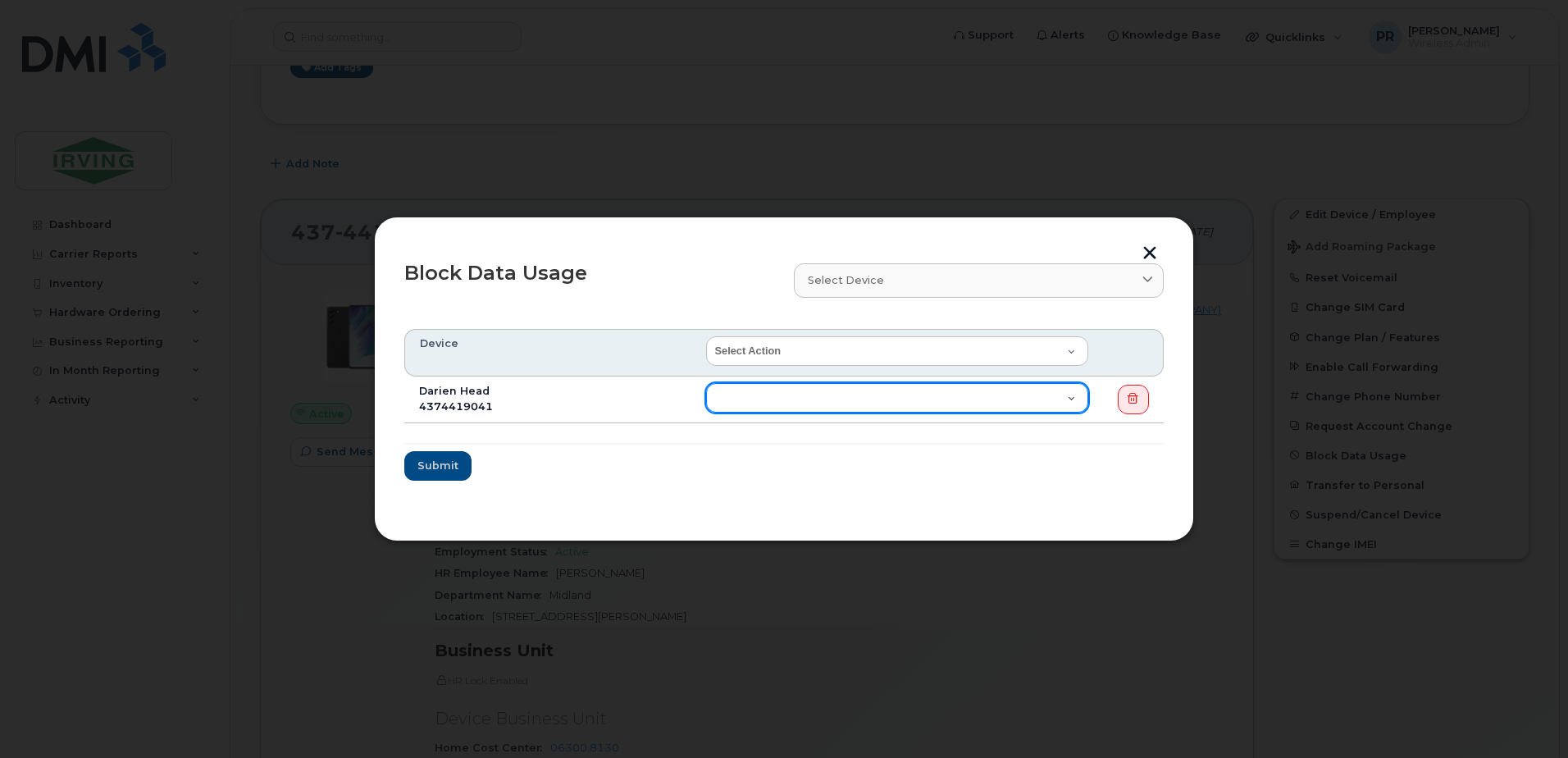
click at [764, 401] on select "End of Bill Cycle Indefinitely" at bounding box center [897, 397] width 382 height 30
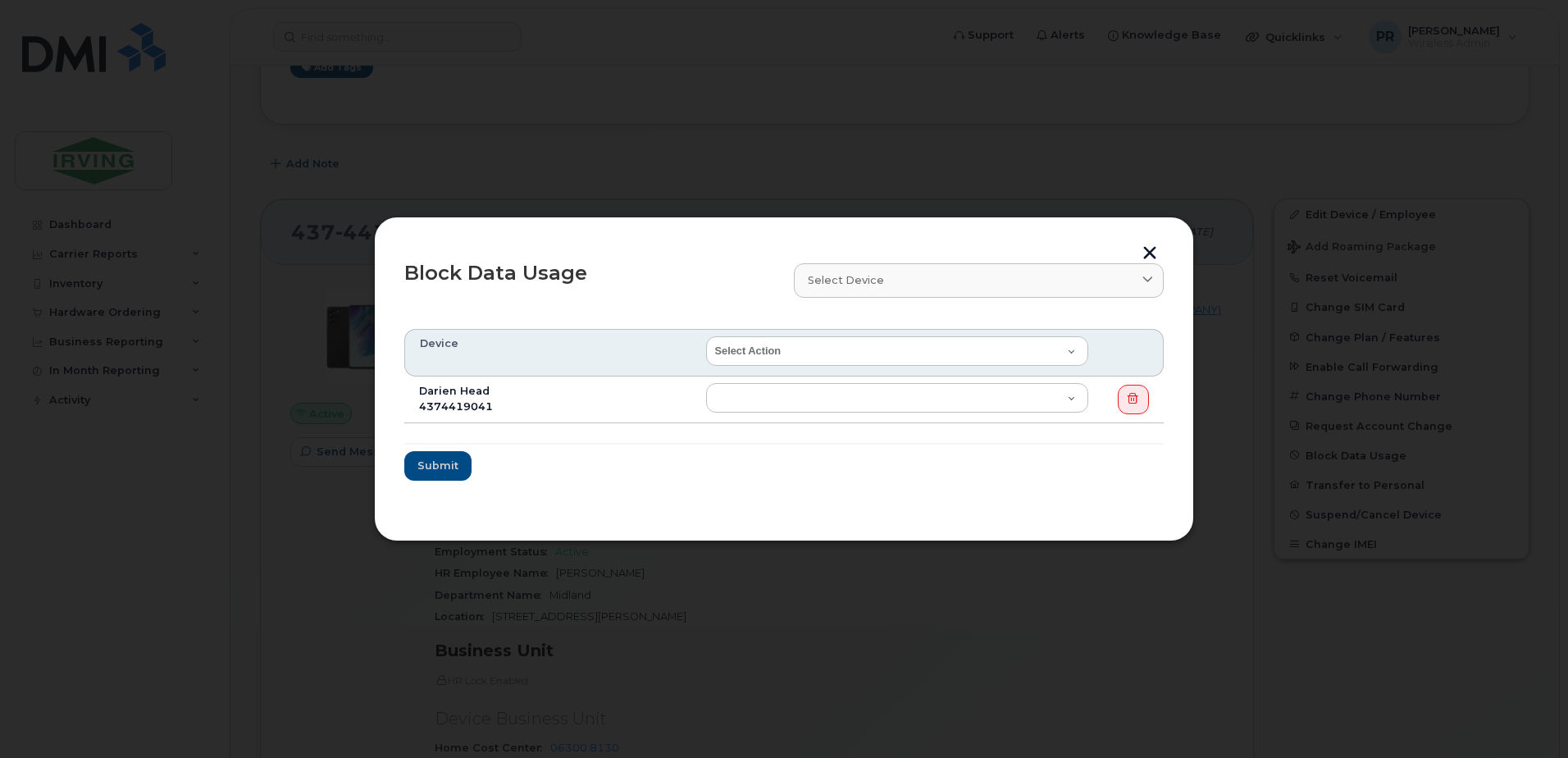
click at [1148, 251] on button "button" at bounding box center [1150, 255] width 25 height 17
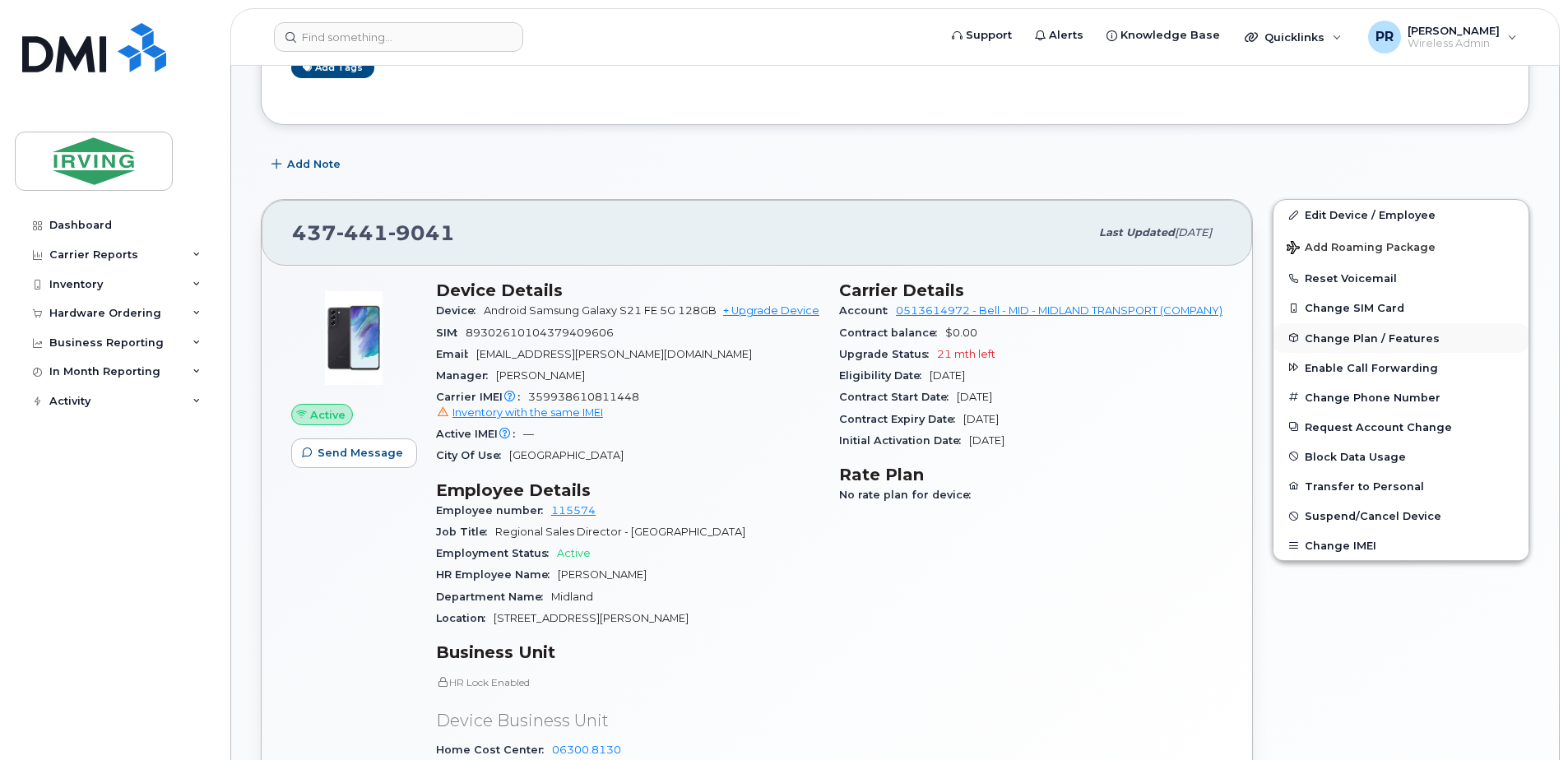
click at [1353, 342] on span "Change Plan / Features" at bounding box center [1372, 337] width 135 height 12
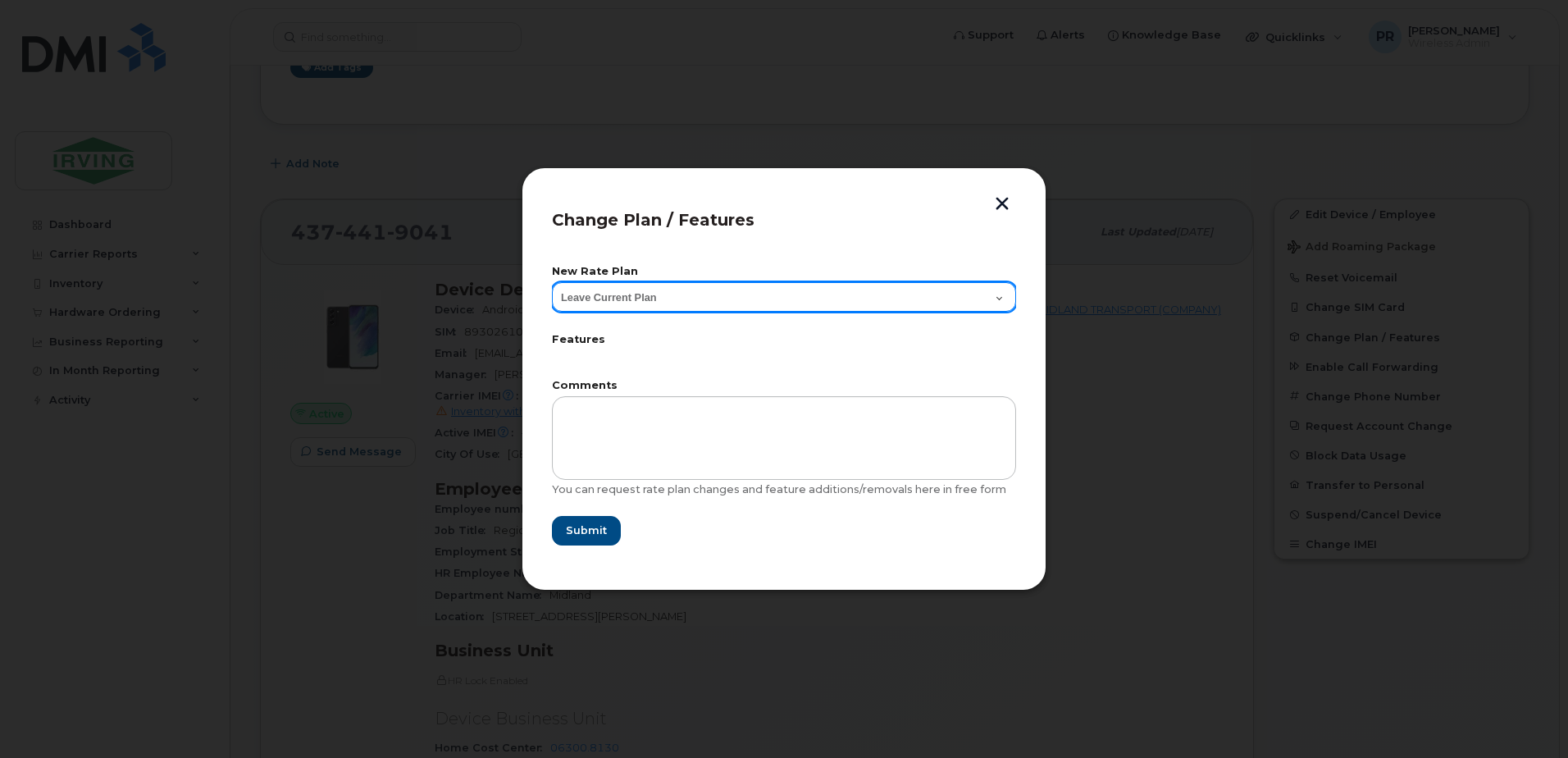
click at [735, 292] on select "Leave Current Plan BYOD Corp SmartShare 50 BYOD Corp Smartshare 25 Corp Smartsh…" at bounding box center [784, 297] width 464 height 30
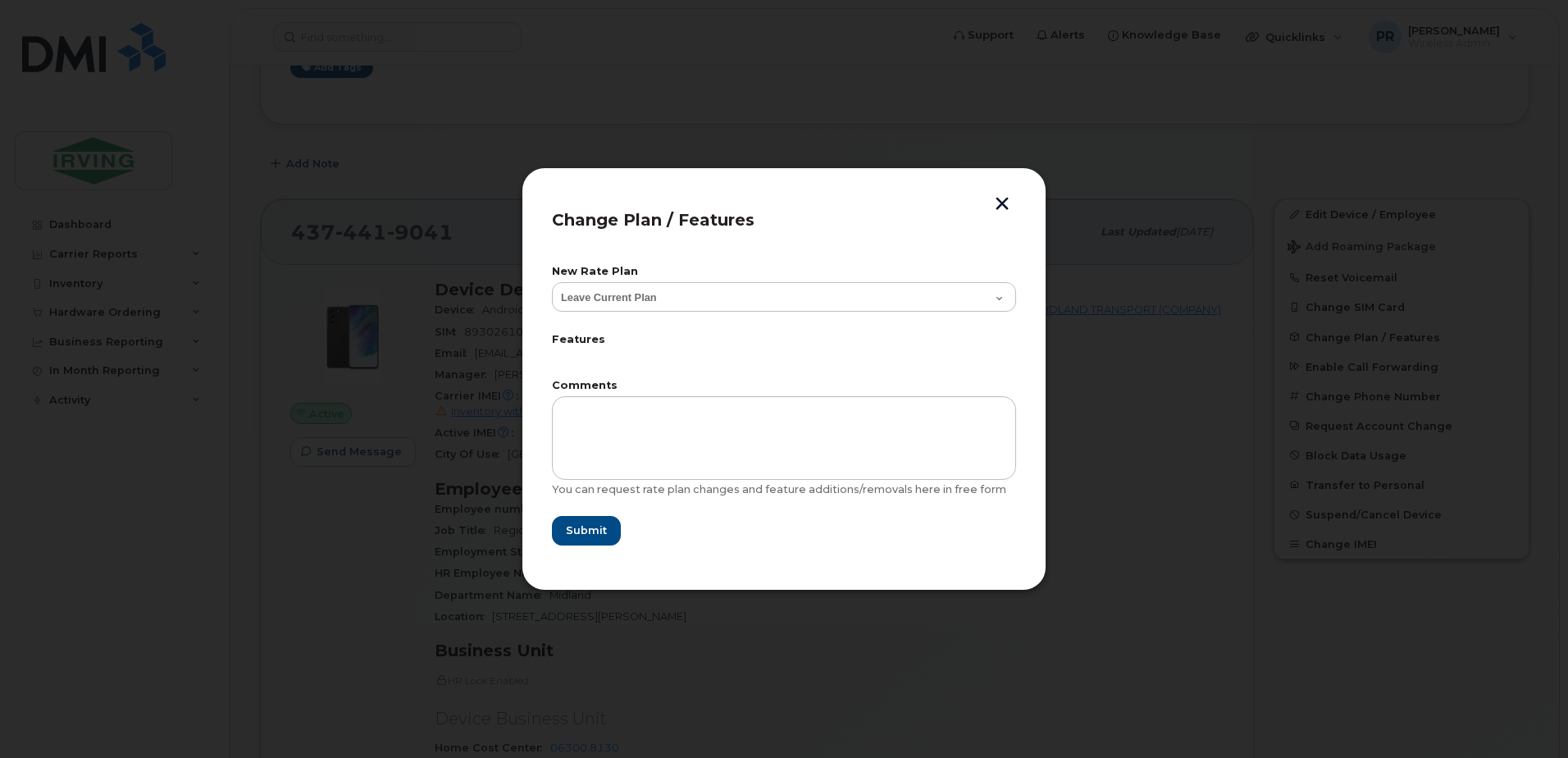
click at [761, 130] on div at bounding box center [784, 379] width 1568 height 758
